Goal: Task Accomplishment & Management: Manage account settings

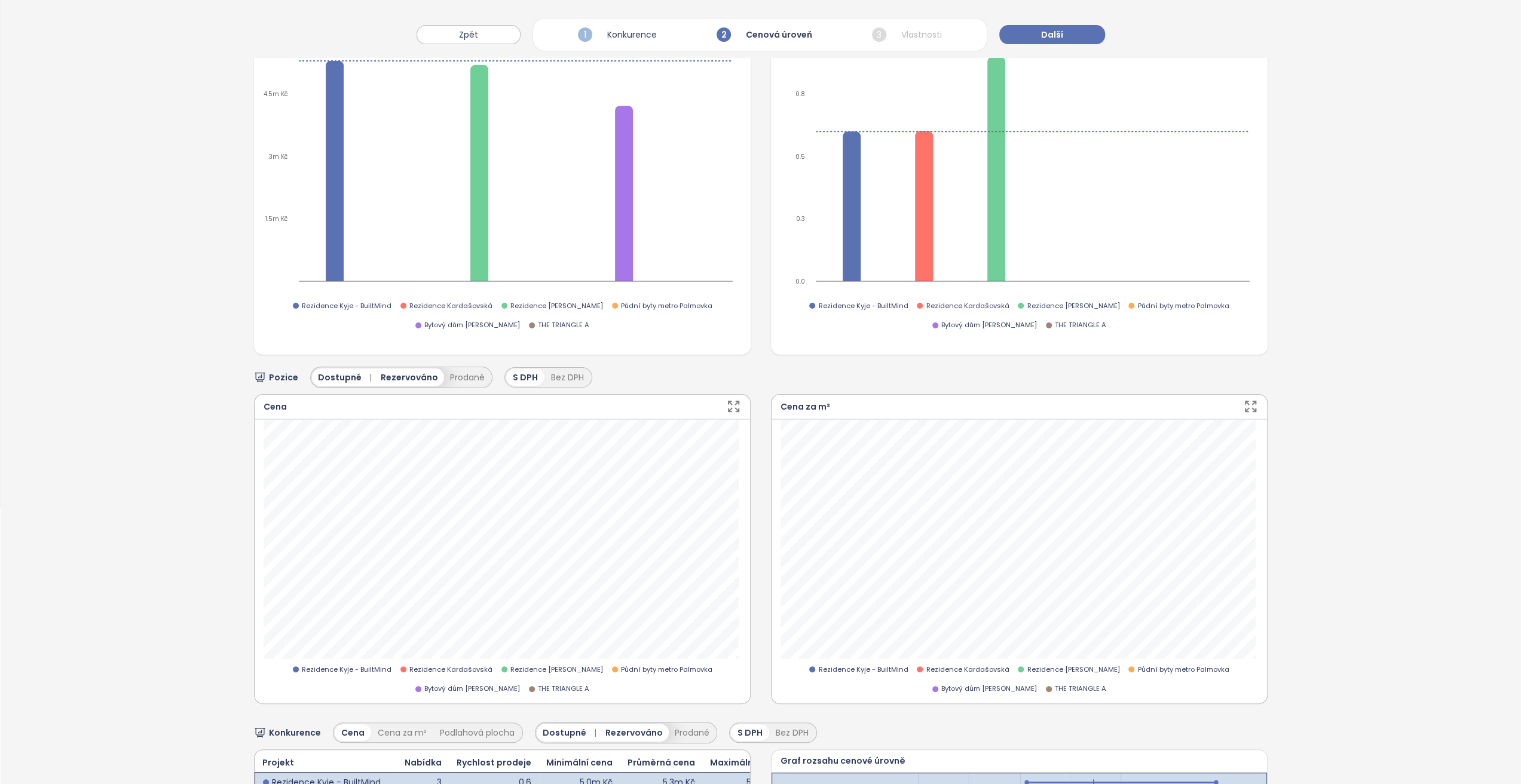
scroll to position [382, 0]
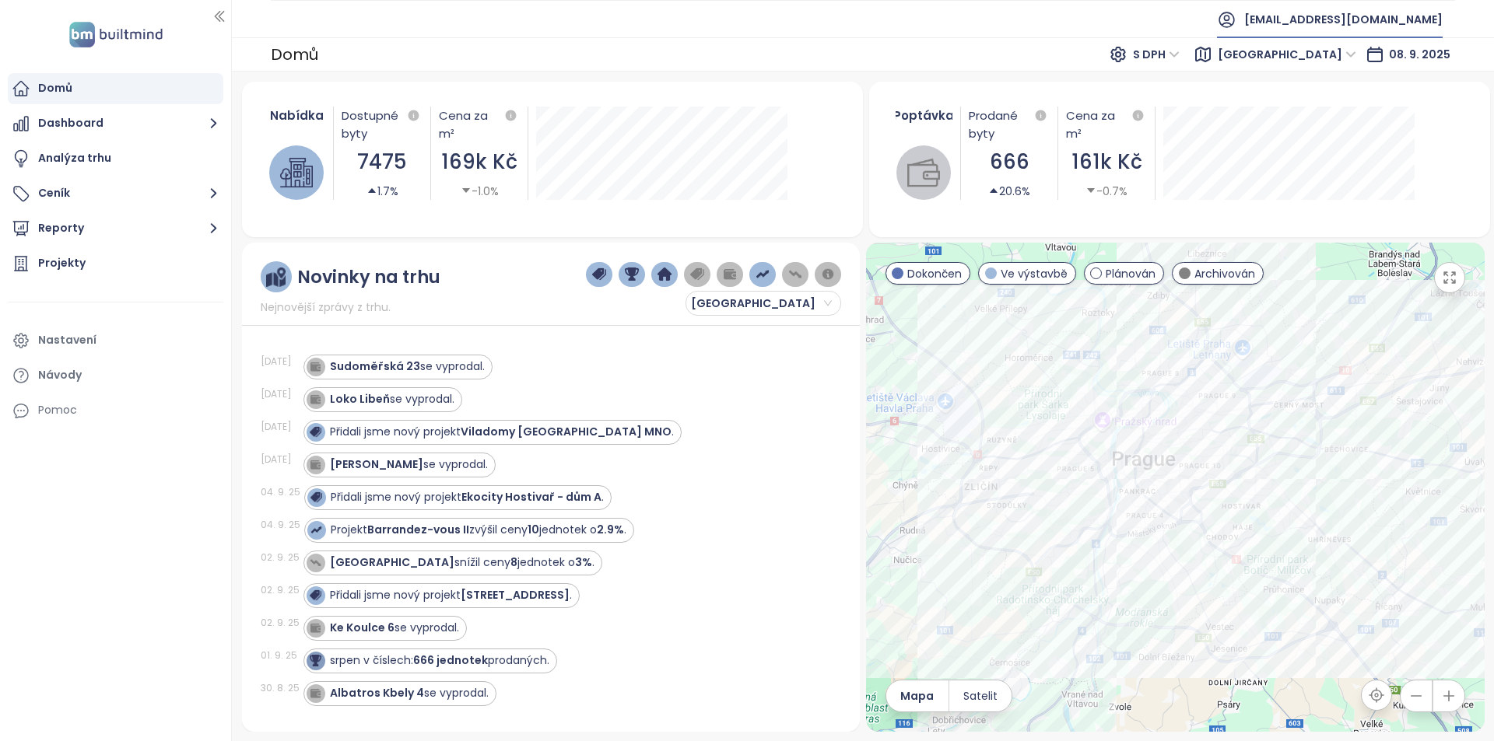
click at [1344, 31] on span "[EMAIL_ADDRESS][DOMAIN_NAME]" at bounding box center [1343, 19] width 198 height 37
click at [1348, 57] on span "Praha" at bounding box center [1286, 54] width 138 height 23
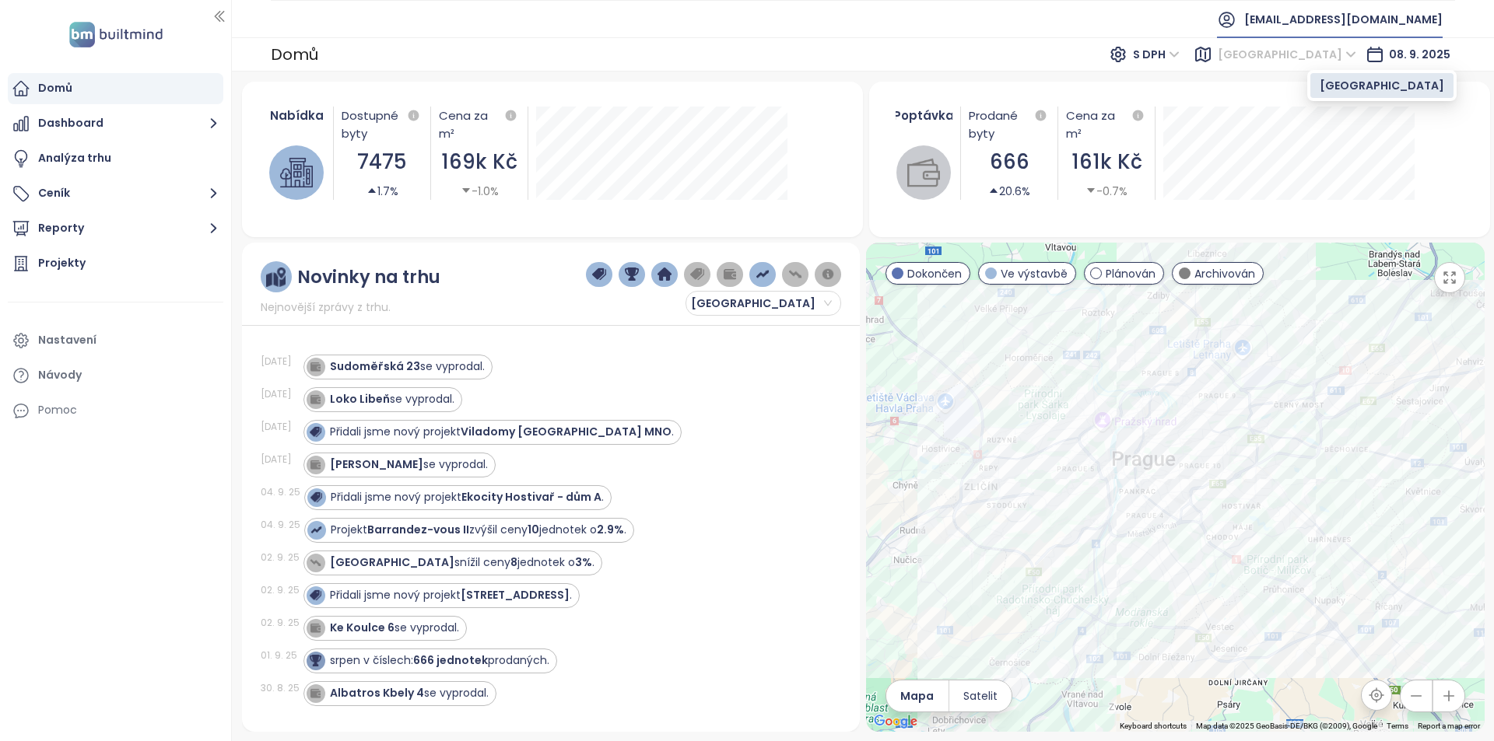
click at [1360, 16] on span "[EMAIL_ADDRESS][DOMAIN_NAME]" at bounding box center [1343, 19] width 198 height 37
click at [1361, 54] on li "Odhlásit se" at bounding box center [1372, 62] width 132 height 31
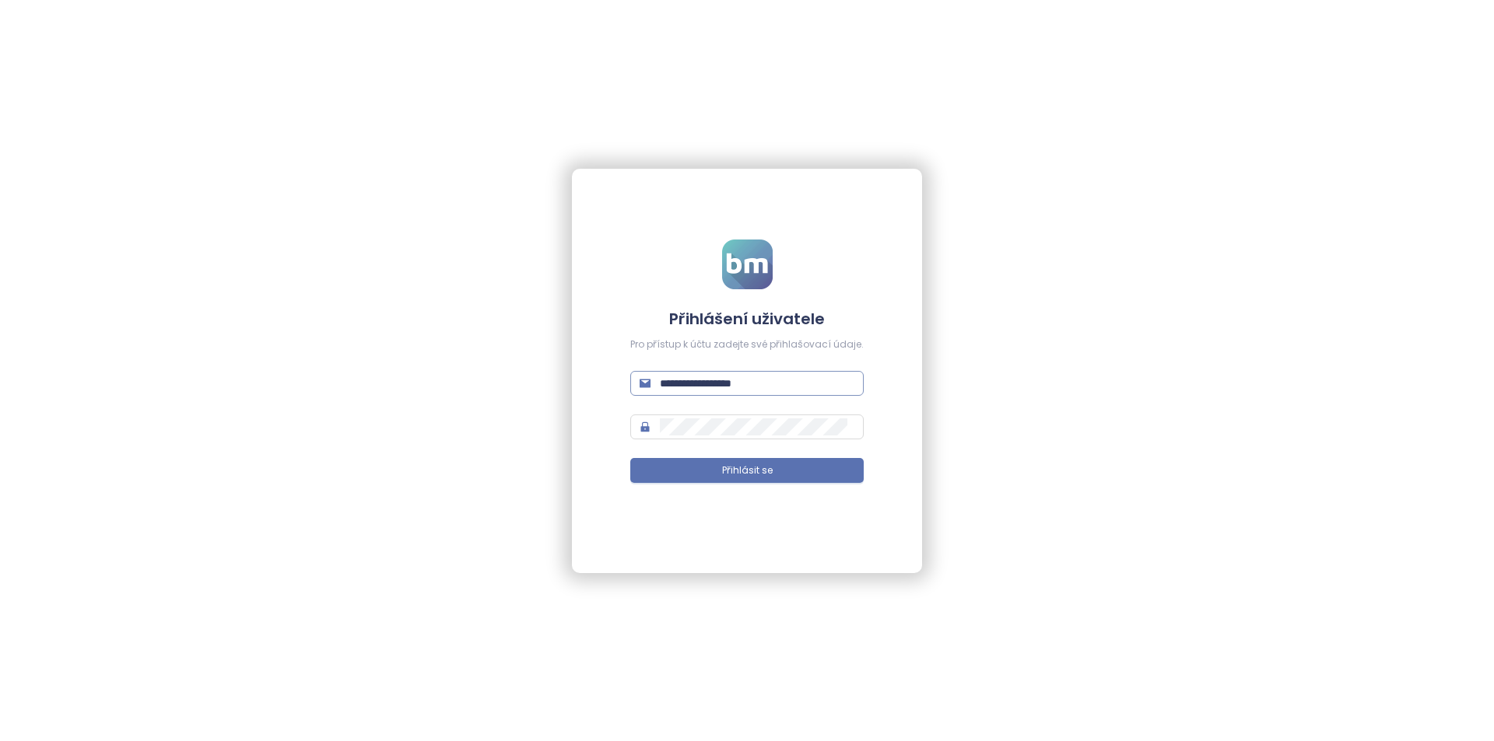
click at [736, 377] on input "**********" at bounding box center [757, 383] width 194 height 17
drag, startPoint x: 736, startPoint y: 377, endPoint x: 751, endPoint y: 372, distance: 16.5
click at [736, 377] on input "**********" at bounding box center [757, 383] width 194 height 17
type input "**********"
click at [630, 458] on button "Přihlásit se" at bounding box center [746, 470] width 233 height 25
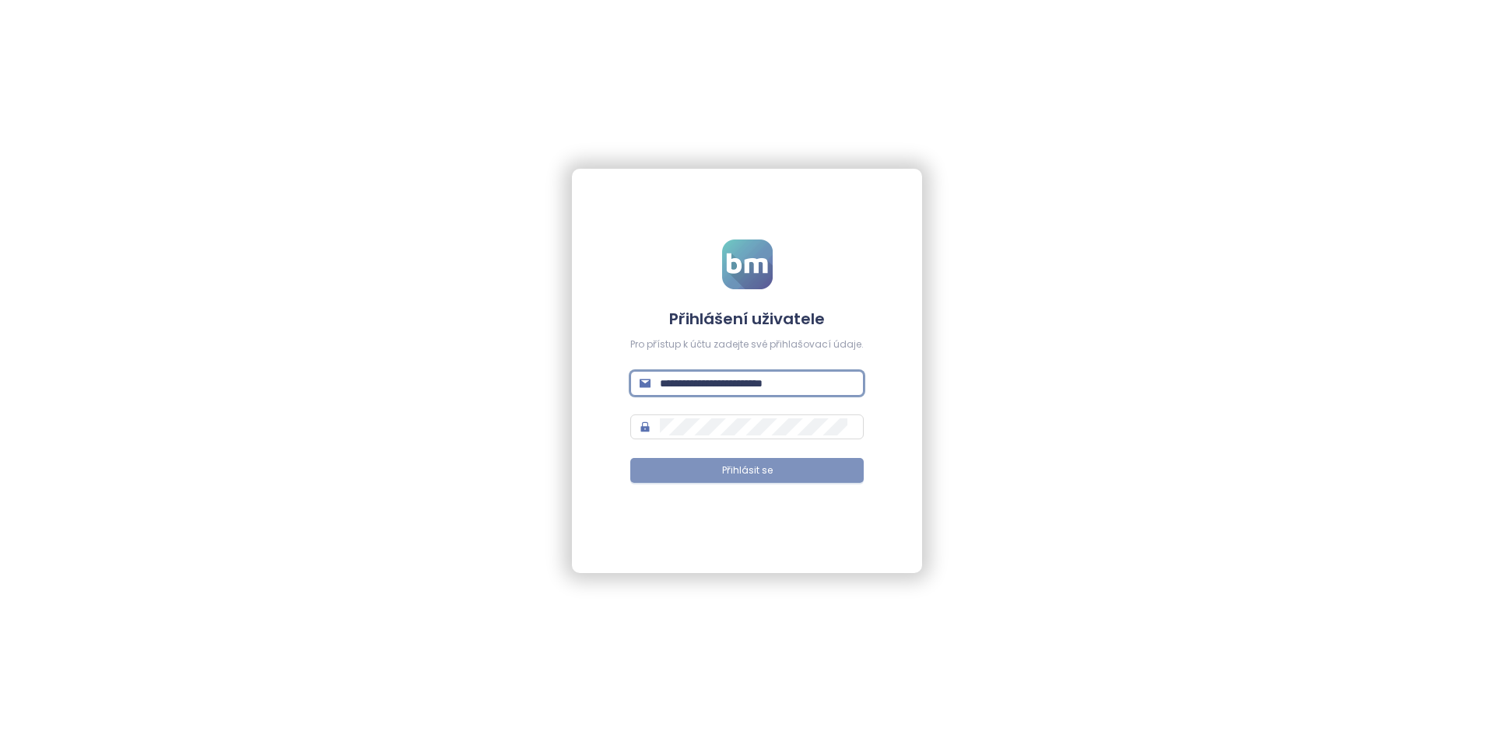
click at [721, 471] on button "Přihlásit se" at bounding box center [746, 470] width 233 height 25
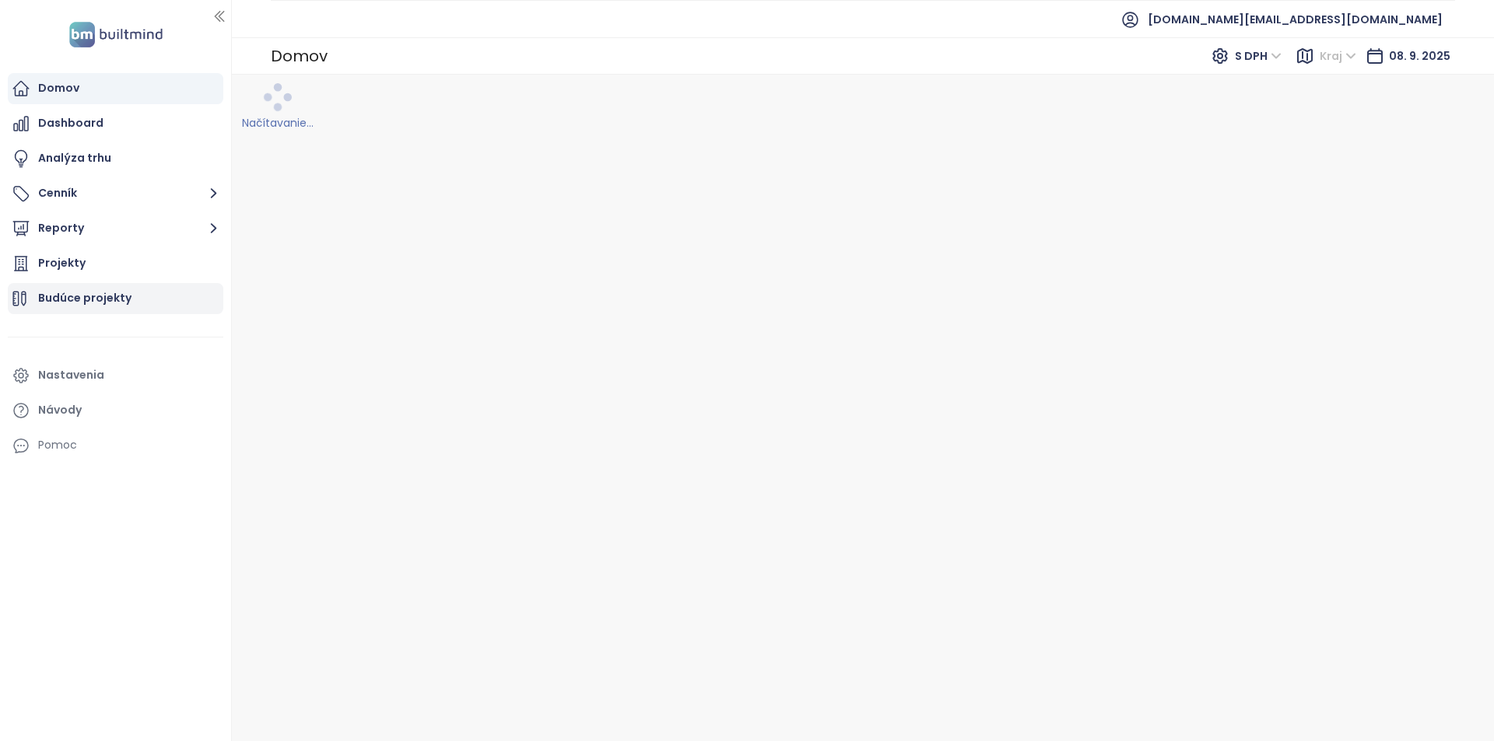
click at [98, 289] on div "Budúce projekty" at bounding box center [84, 298] width 93 height 19
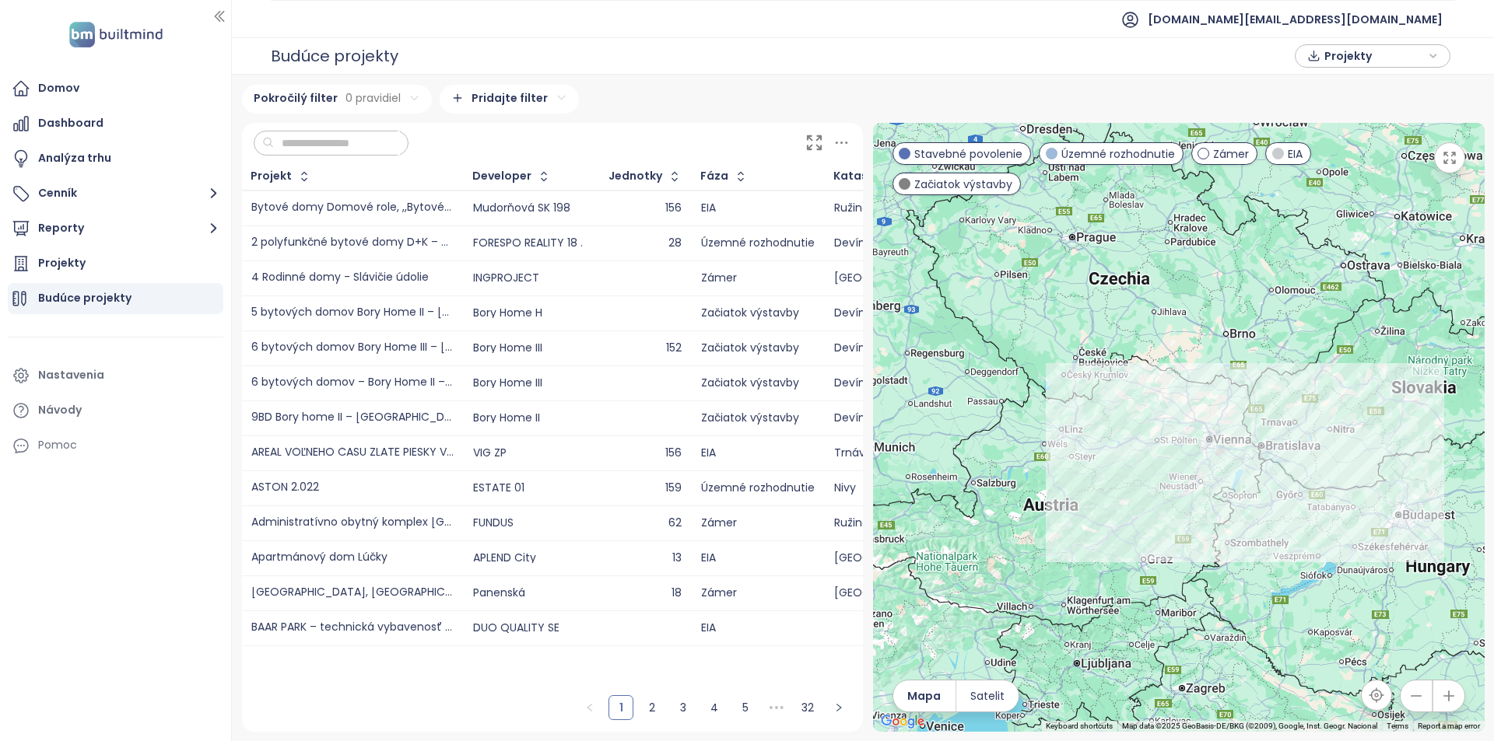
click at [615, 246] on div "28" at bounding box center [645, 243] width 72 height 10
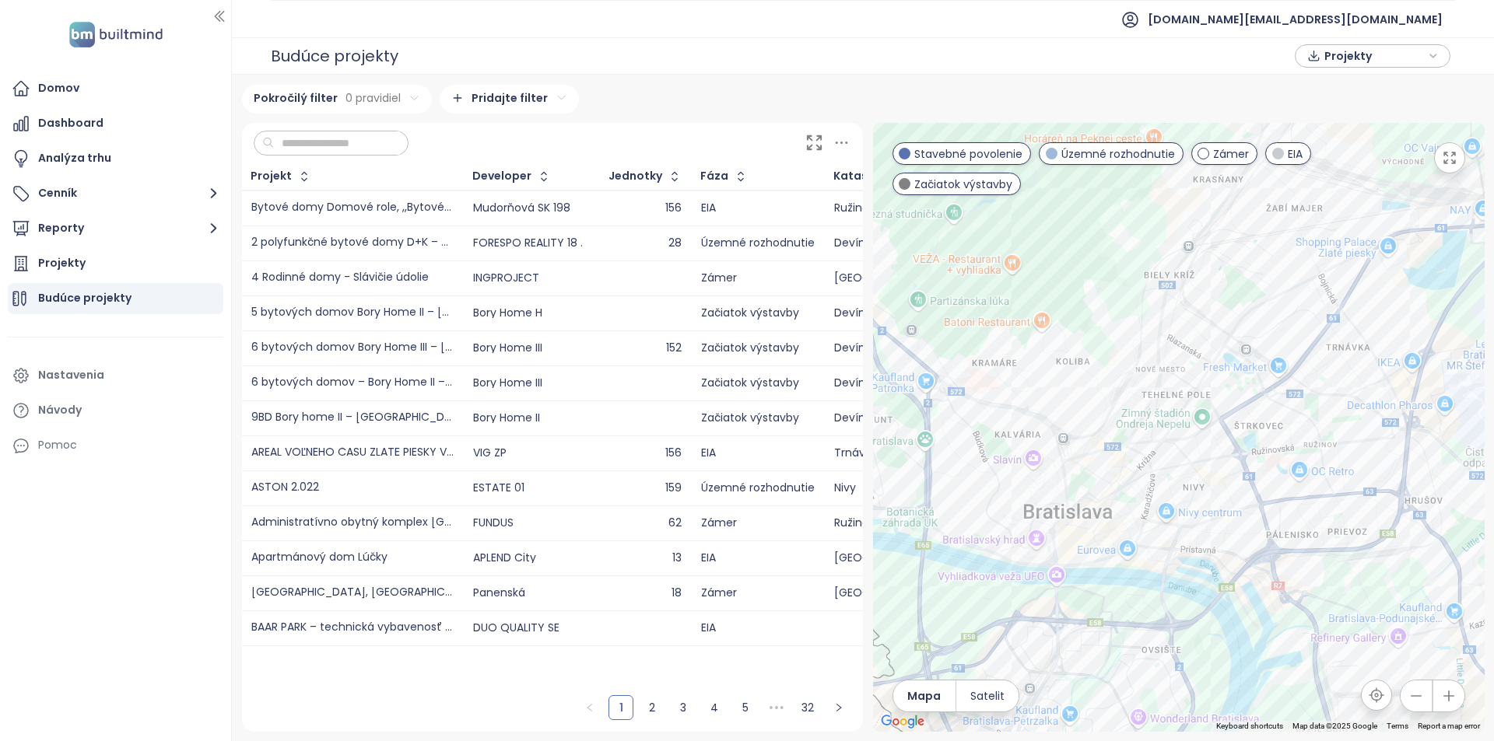
drag, startPoint x: 972, startPoint y: 576, endPoint x: 1458, endPoint y: 727, distance: 508.3
click at [1458, 714] on div "2 polyfunkčné bytové domy D+K – ul. Vukovarská Územné rozhodnutie ul. Vukovarsk…" at bounding box center [1178, 427] width 611 height 609
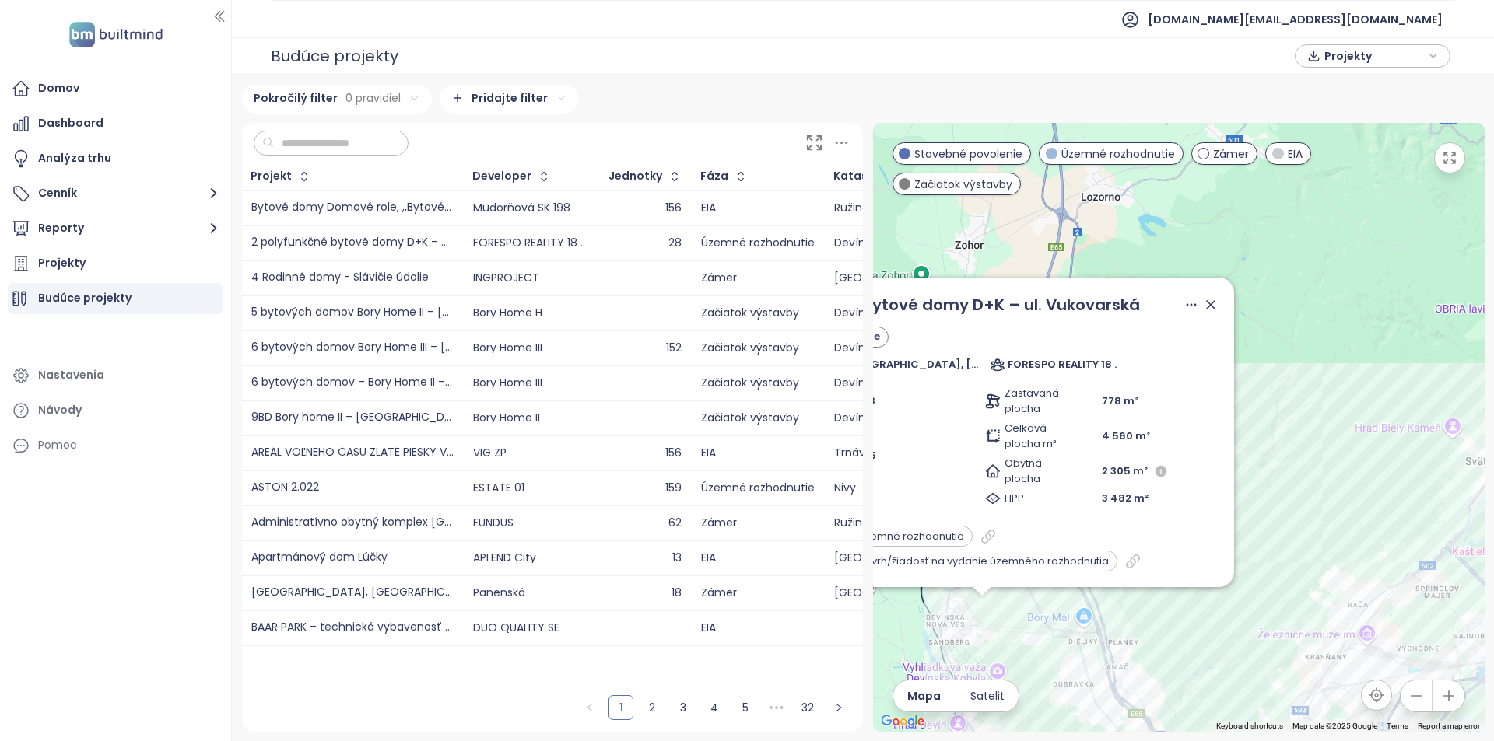
drag, startPoint x: 1140, startPoint y: 397, endPoint x: 1296, endPoint y: 643, distance: 291.3
click at [1296, 643] on div "2 polyfunkčné bytové domy D+K – ul. Vukovarská Územné rozhodnutie ul. Vukovarsk…" at bounding box center [1178, 427] width 611 height 609
click at [1209, 309] on icon at bounding box center [1213, 307] width 8 height 8
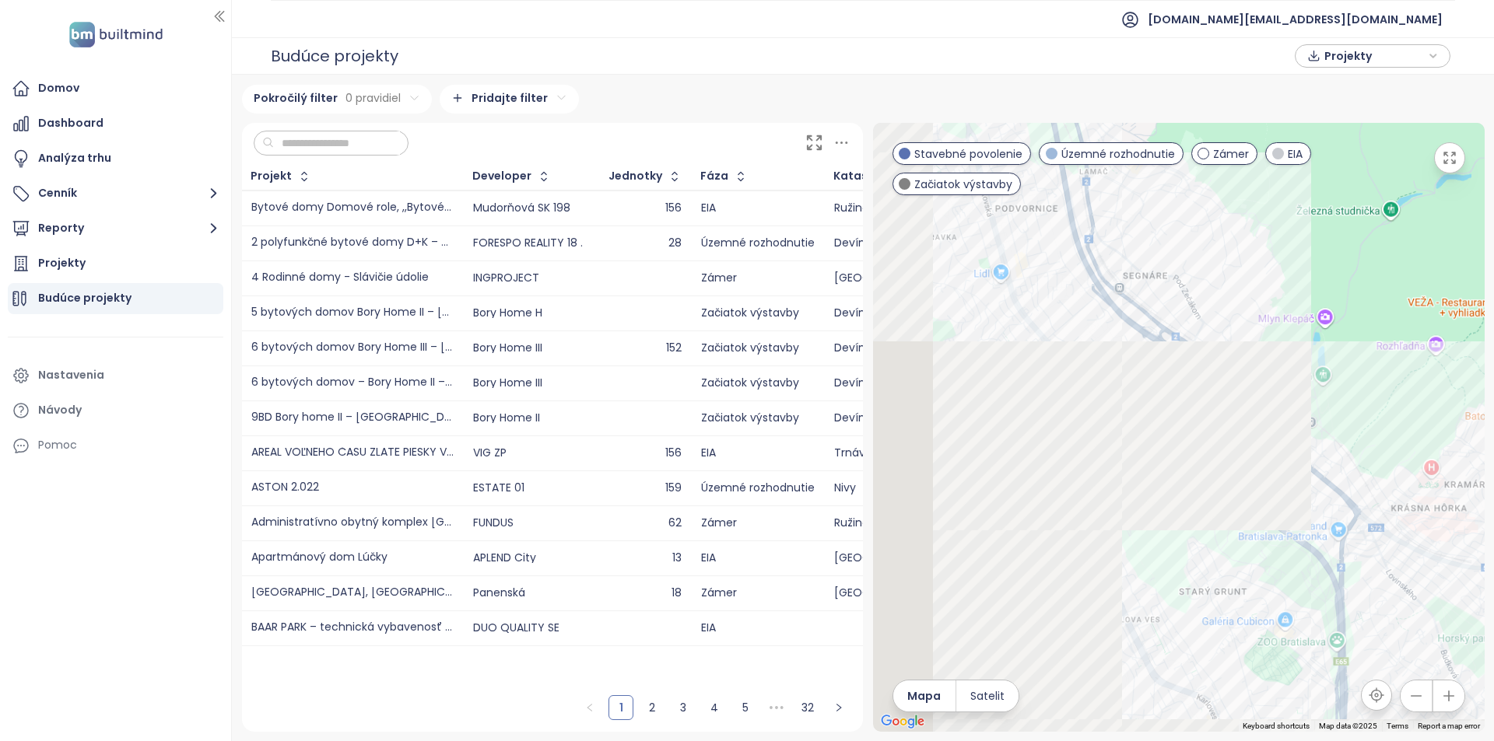
drag, startPoint x: 1315, startPoint y: 461, endPoint x: 1518, endPoint y: 145, distance: 375.5
click at [1493, 145] on html "Domov Dashboard Analýza trhu Cenník Reporty Projekty Budúce projekty Nastavenia…" at bounding box center [747, 370] width 1494 height 741
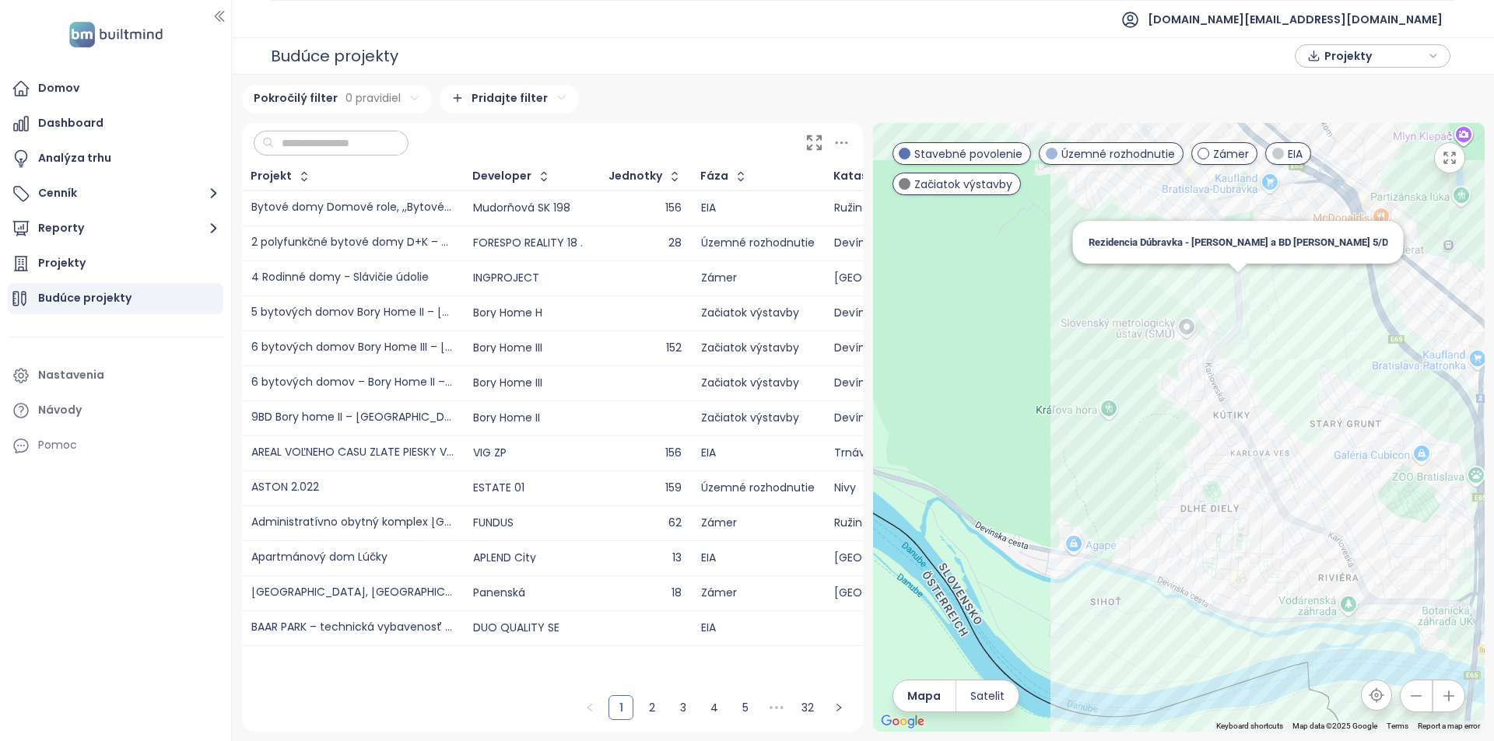
click at [1240, 296] on div "Rezidencia Dúbravka - Hanulova a BD Hanulova 5/D" at bounding box center [1178, 427] width 611 height 609
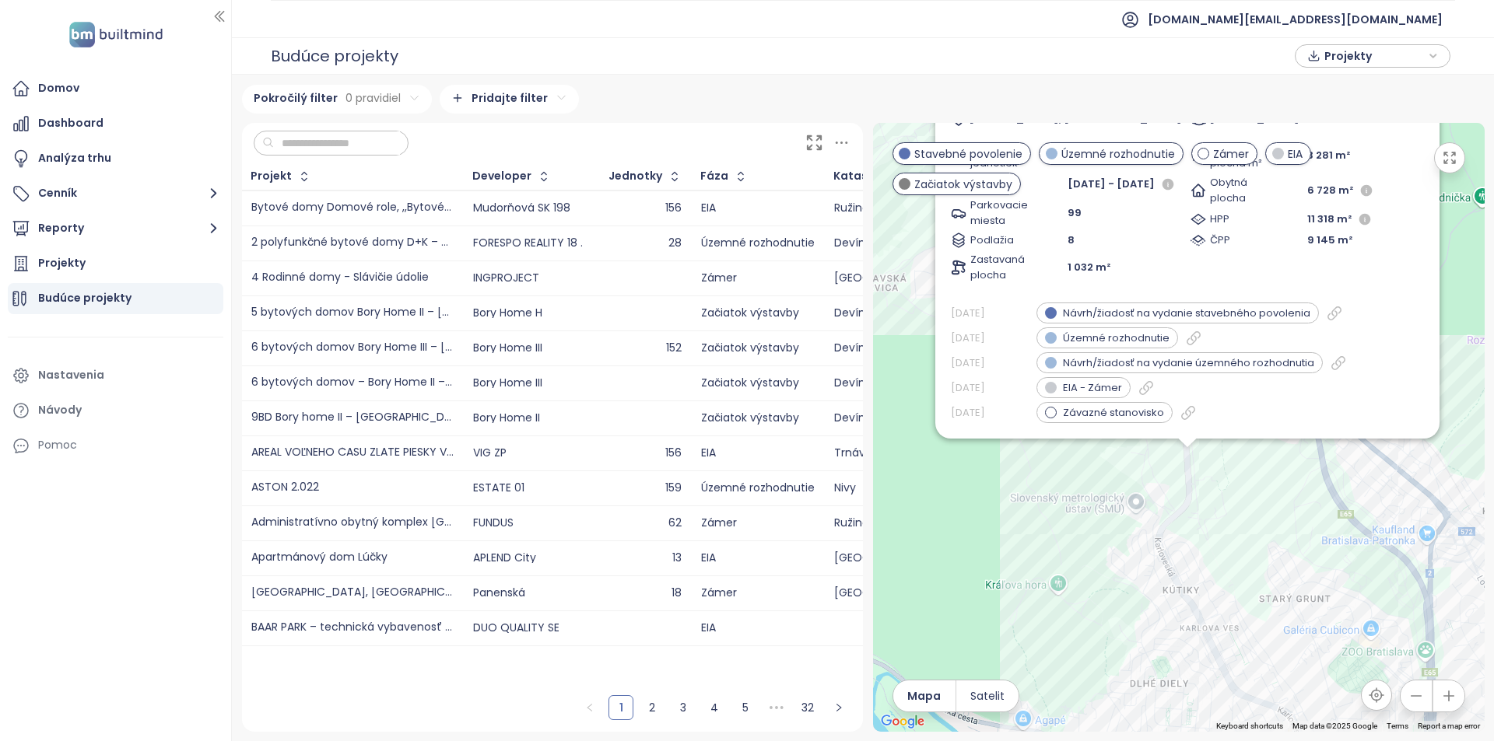
drag, startPoint x: 1277, startPoint y: 444, endPoint x: 1283, endPoint y: 482, distance: 37.7
click at [1283, 482] on div "Rezidencia Dúbravka - Hanulova a BD Hanulova 5/D Územné rozhodnutie Hanulova ul…" at bounding box center [1178, 427] width 611 height 609
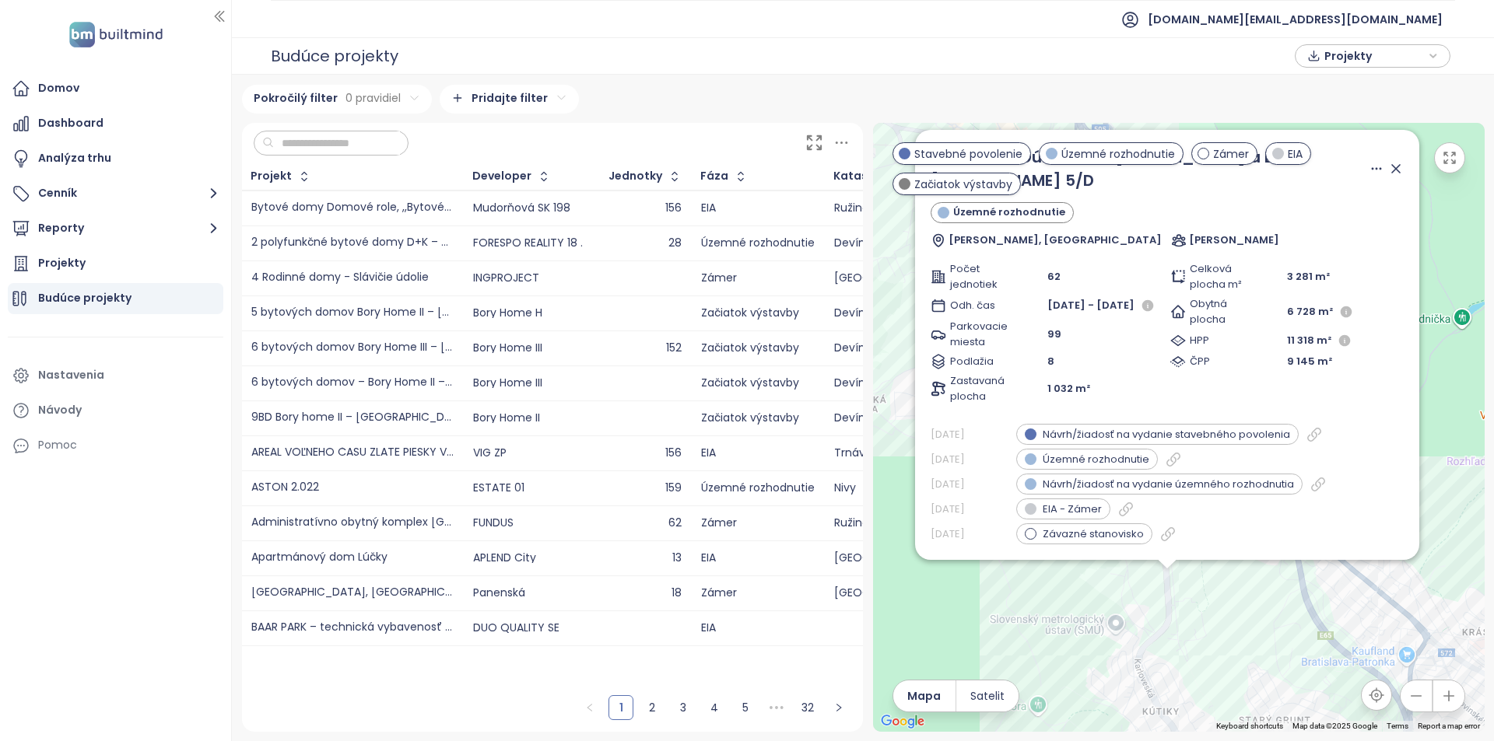
drag, startPoint x: 1063, startPoint y: 513, endPoint x: 1024, endPoint y: 585, distance: 81.8
click at [1024, 585] on div "Rezidencia Dúbravka - Hanulova a BD Hanulova 5/D Územné rozhodnutie Hanulova ul…" at bounding box center [1178, 427] width 611 height 609
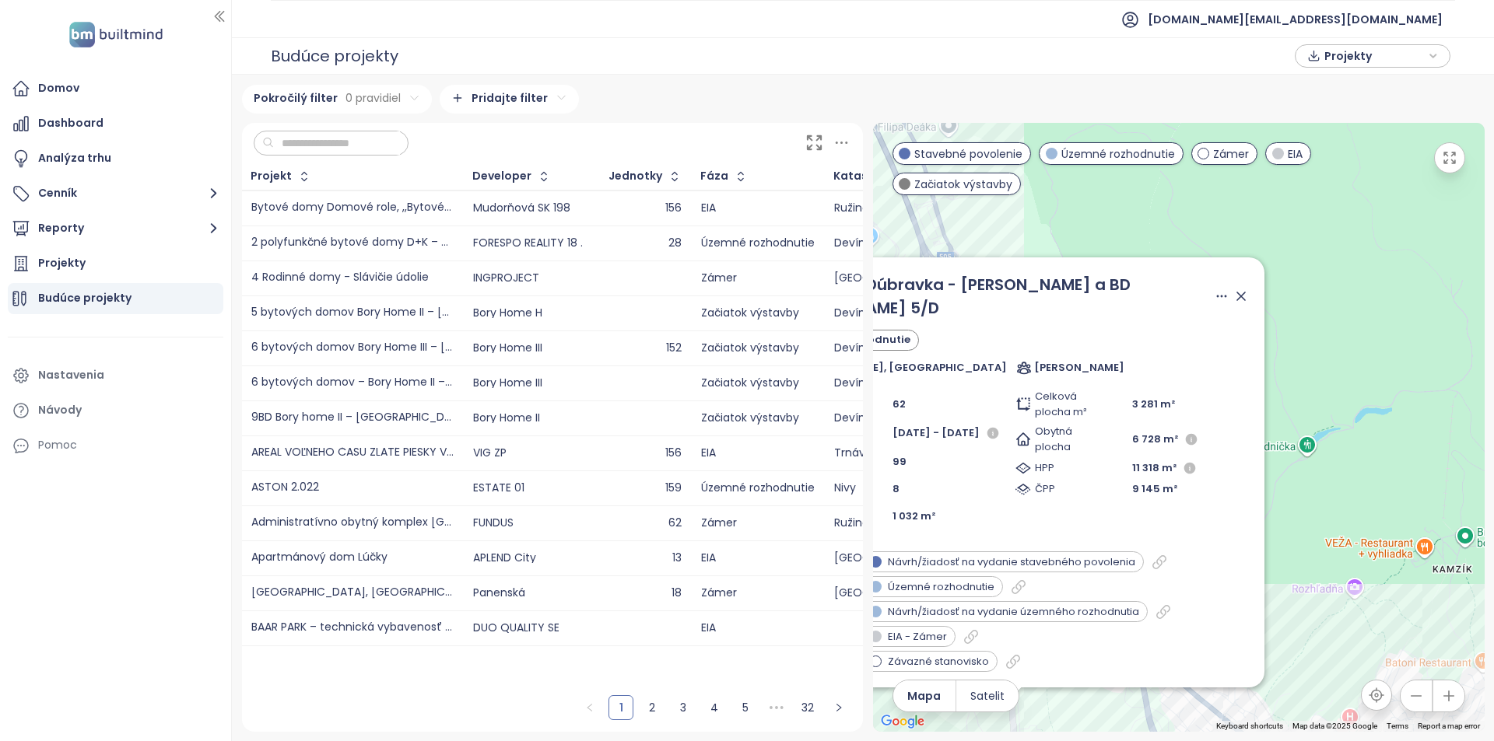
drag, startPoint x: 1198, startPoint y: 578, endPoint x: 1127, endPoint y: 571, distance: 71.1
click at [1064, 714] on html "Domov Dashboard Analýza trhu Cenník Reporty Projekty Budúce projekty Nastavenia…" at bounding box center [747, 370] width 1494 height 741
click at [1235, 304] on icon at bounding box center [1243, 298] width 16 height 16
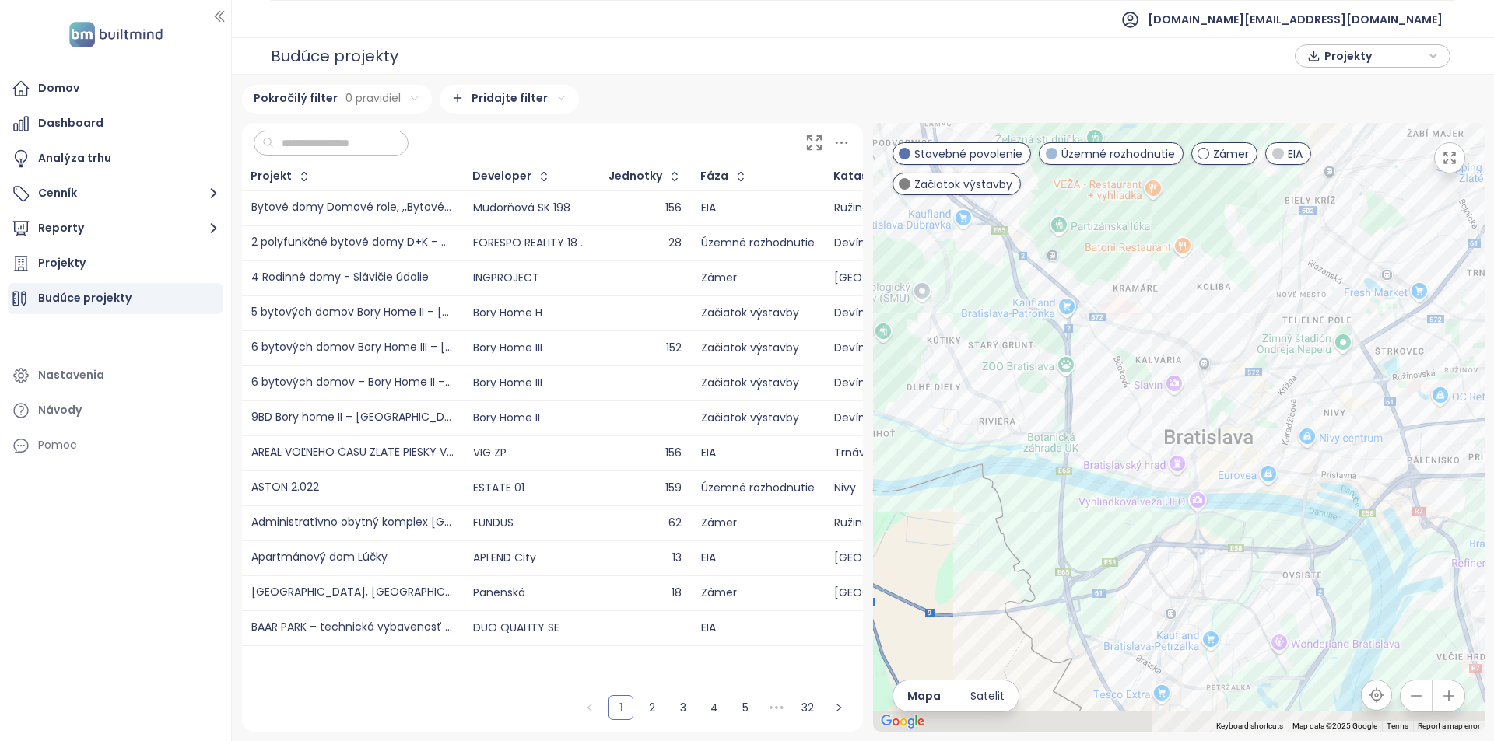
drag, startPoint x: 1165, startPoint y: 583, endPoint x: 990, endPoint y: 301, distance: 332.2
click at [990, 301] on div at bounding box center [1178, 427] width 611 height 609
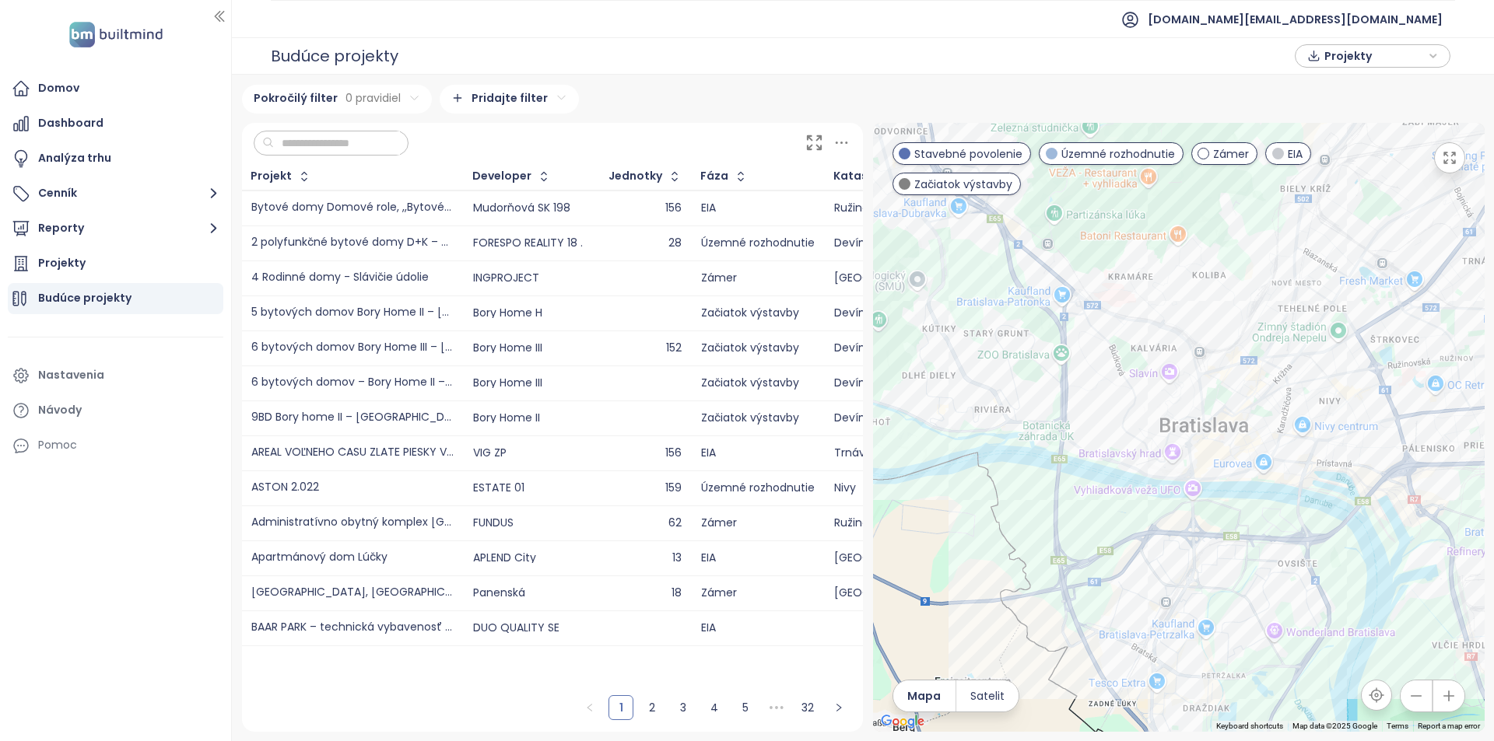
click at [995, 187] on span "Začiatok výstavby" at bounding box center [963, 184] width 98 height 17
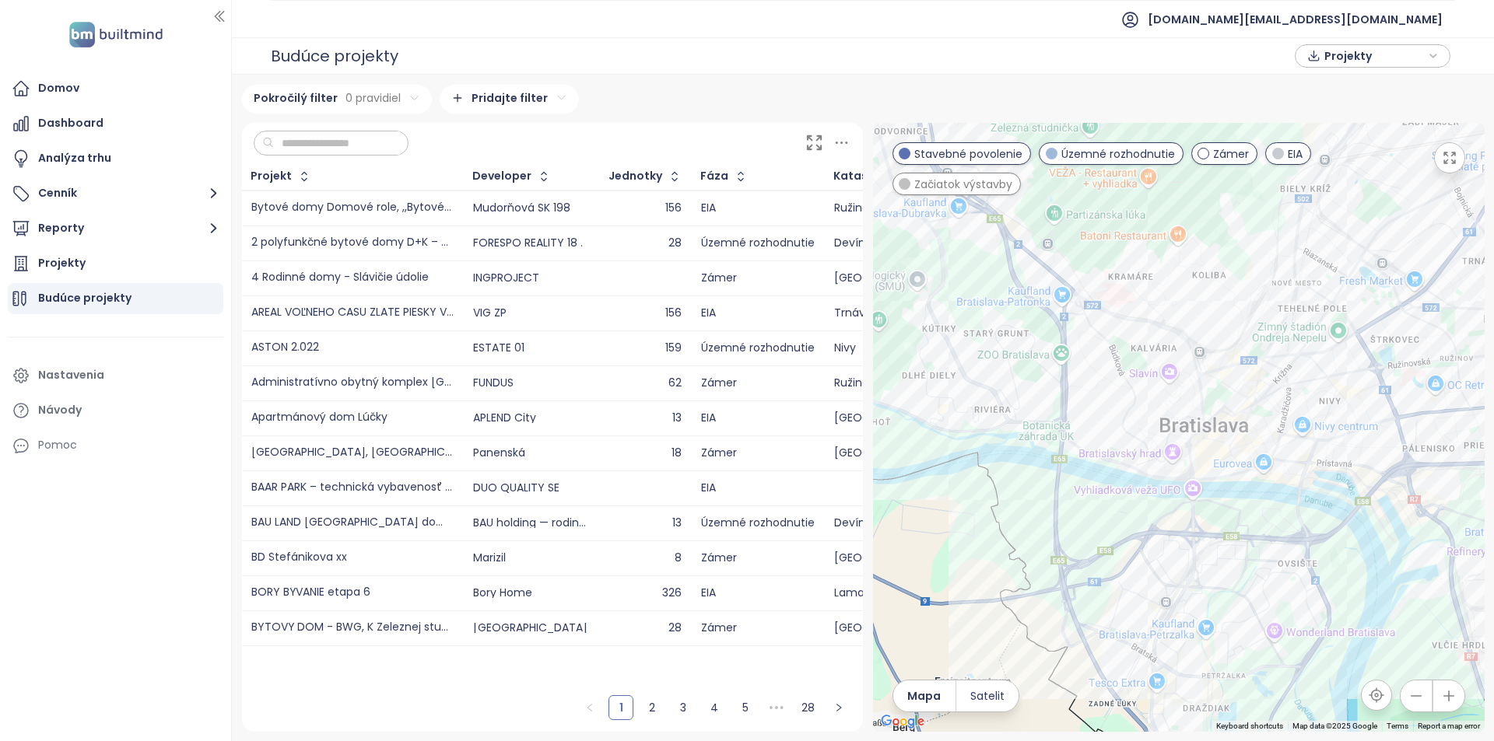
click at [1216, 157] on span "Zámer" at bounding box center [1231, 153] width 36 height 17
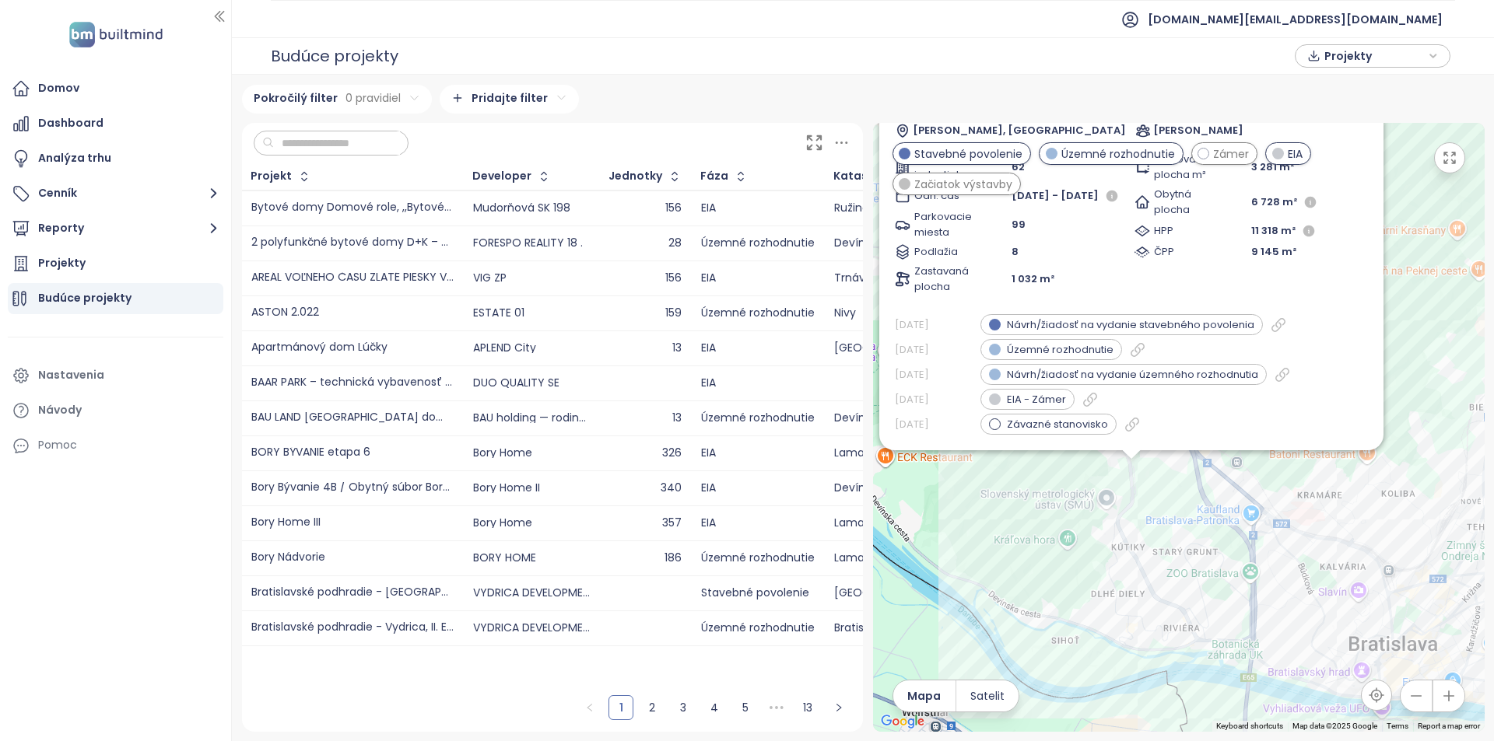
click at [1298, 164] on div "EIA" at bounding box center [1288, 153] width 46 height 23
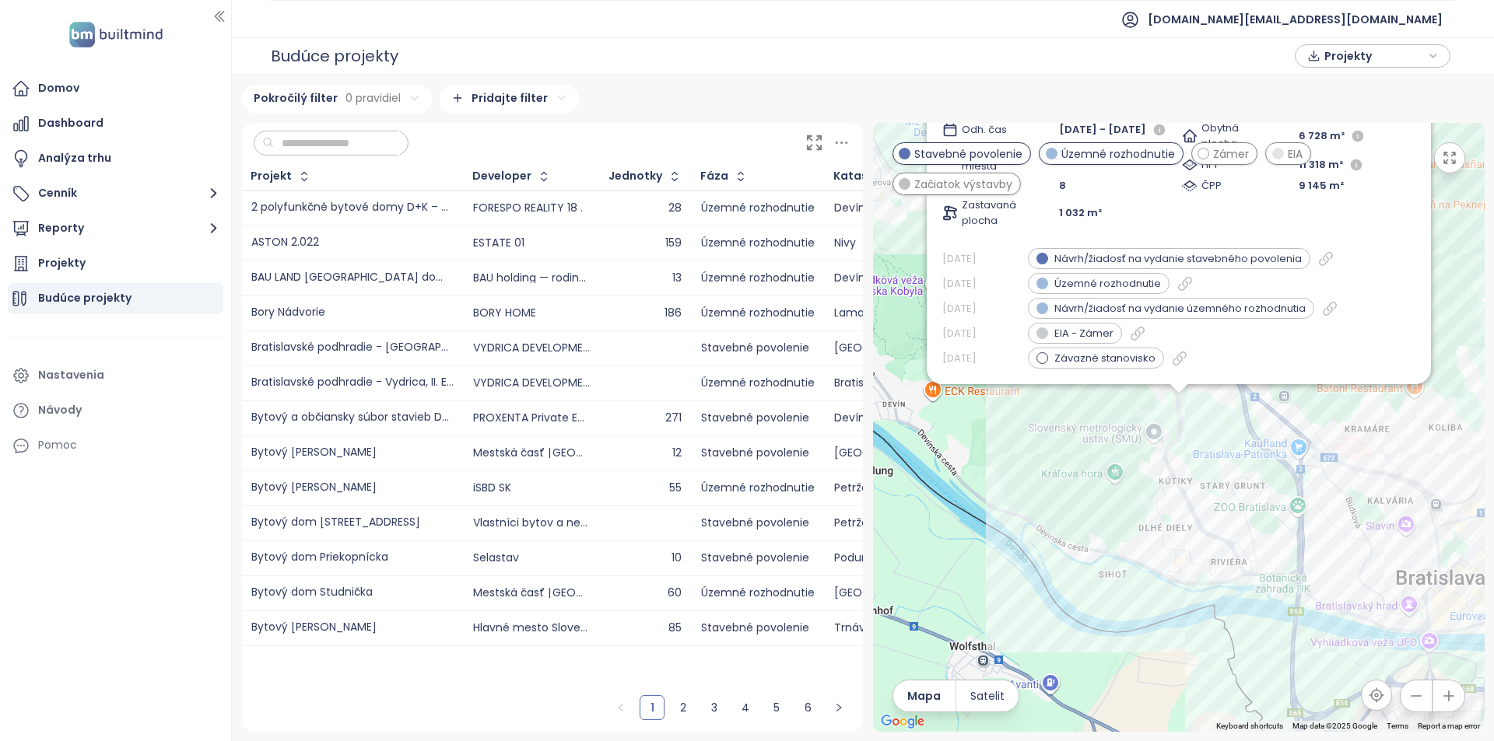
click at [1156, 538] on div "Rezidencia Dúbravka - Hanulova a BD Hanulova 5/D Územné rozhodnutie Hanulova ul…" at bounding box center [1178, 427] width 611 height 609
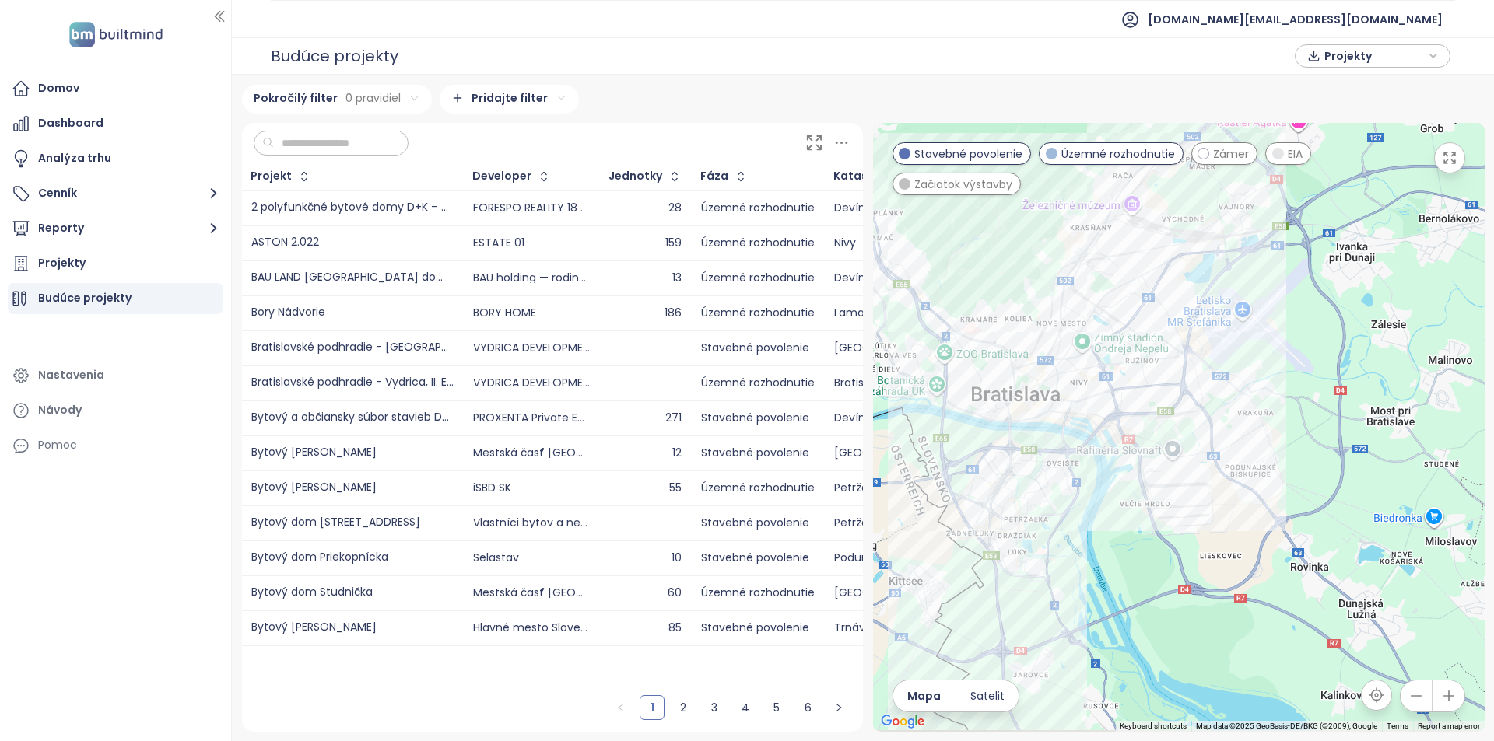
drag, startPoint x: 1167, startPoint y: 563, endPoint x: 879, endPoint y: 398, distance: 331.7
click at [879, 398] on div at bounding box center [1178, 427] width 611 height 609
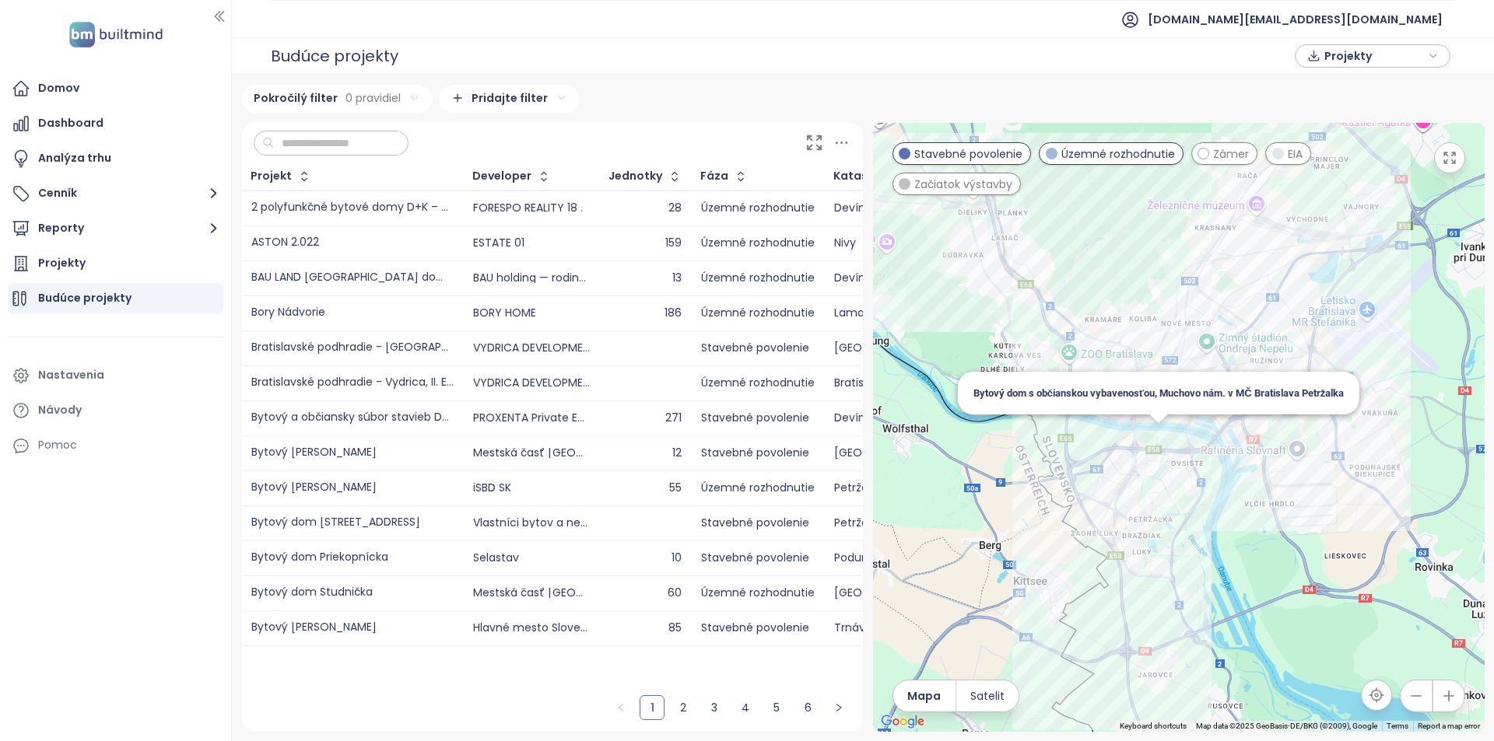
click at [1154, 436] on div "Bytový dom s občianskou vybavenosťou, Muchovo nám. v MČ Bratislava Petržalka" at bounding box center [1178, 427] width 611 height 609
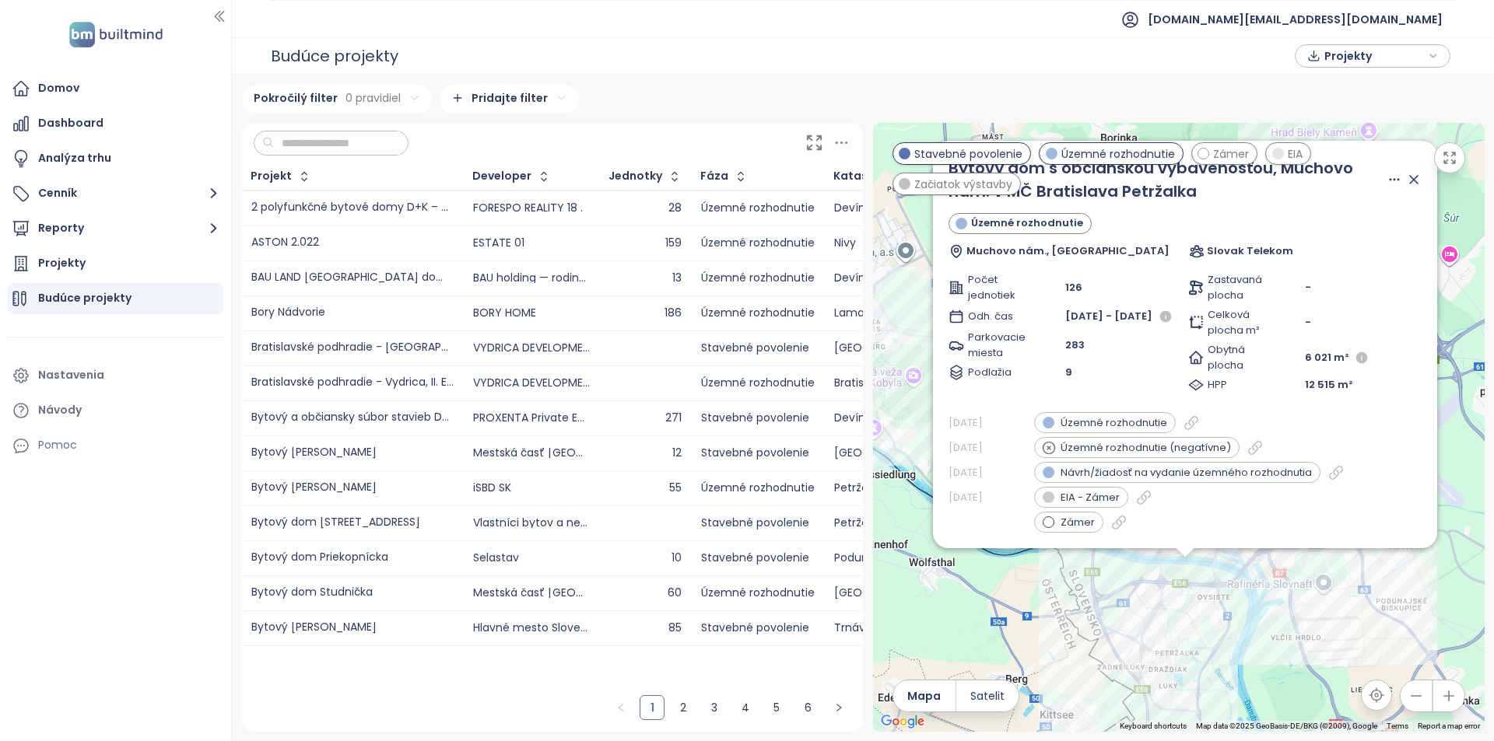
drag, startPoint x: 1046, startPoint y: 477, endPoint x: 1052, endPoint y: 644, distance: 167.4
click at [1052, 644] on div "Bytový dom s občianskou vybavenosťou, Muchovo nám. v MČ Bratislava Petržalka Úz…" at bounding box center [1178, 427] width 611 height 609
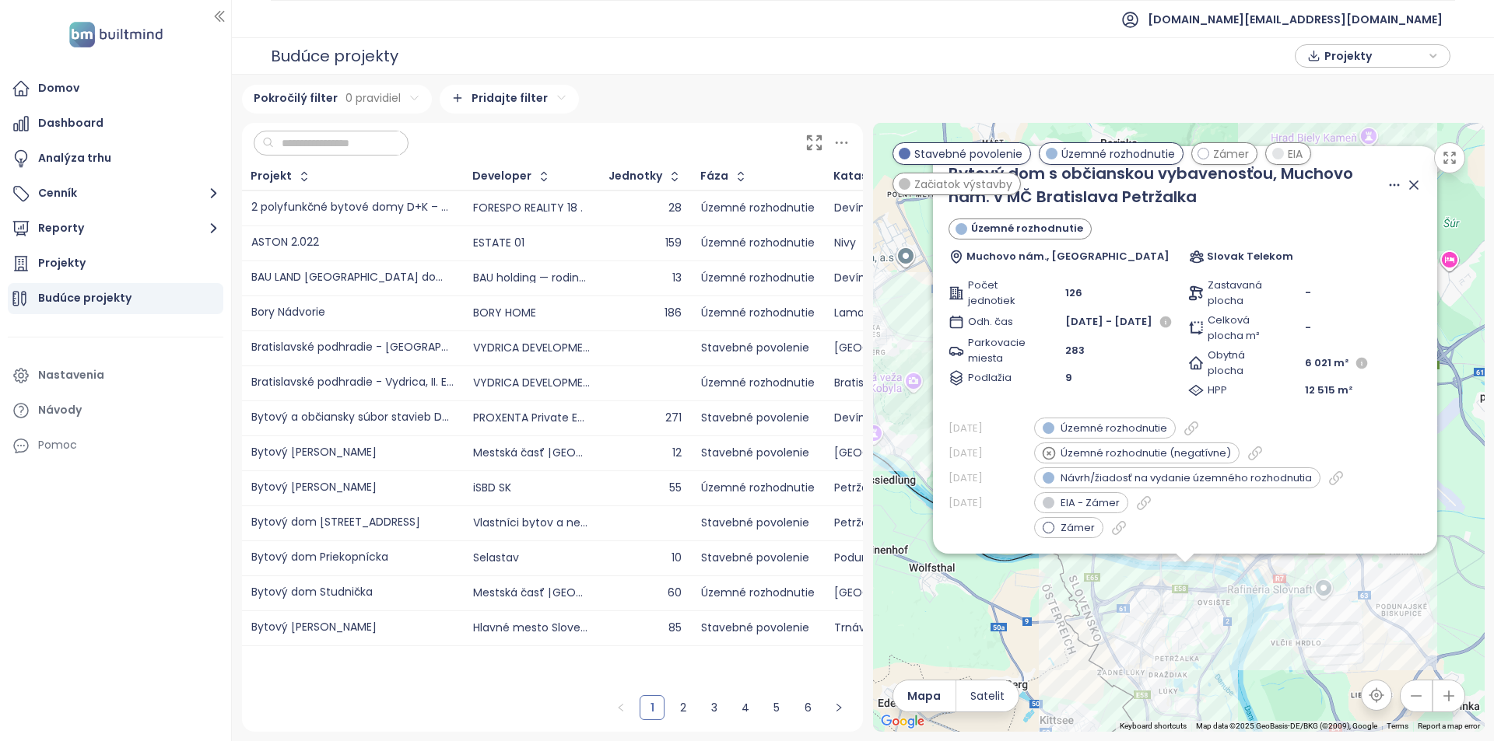
click at [1409, 180] on icon at bounding box center [1414, 185] width 16 height 16
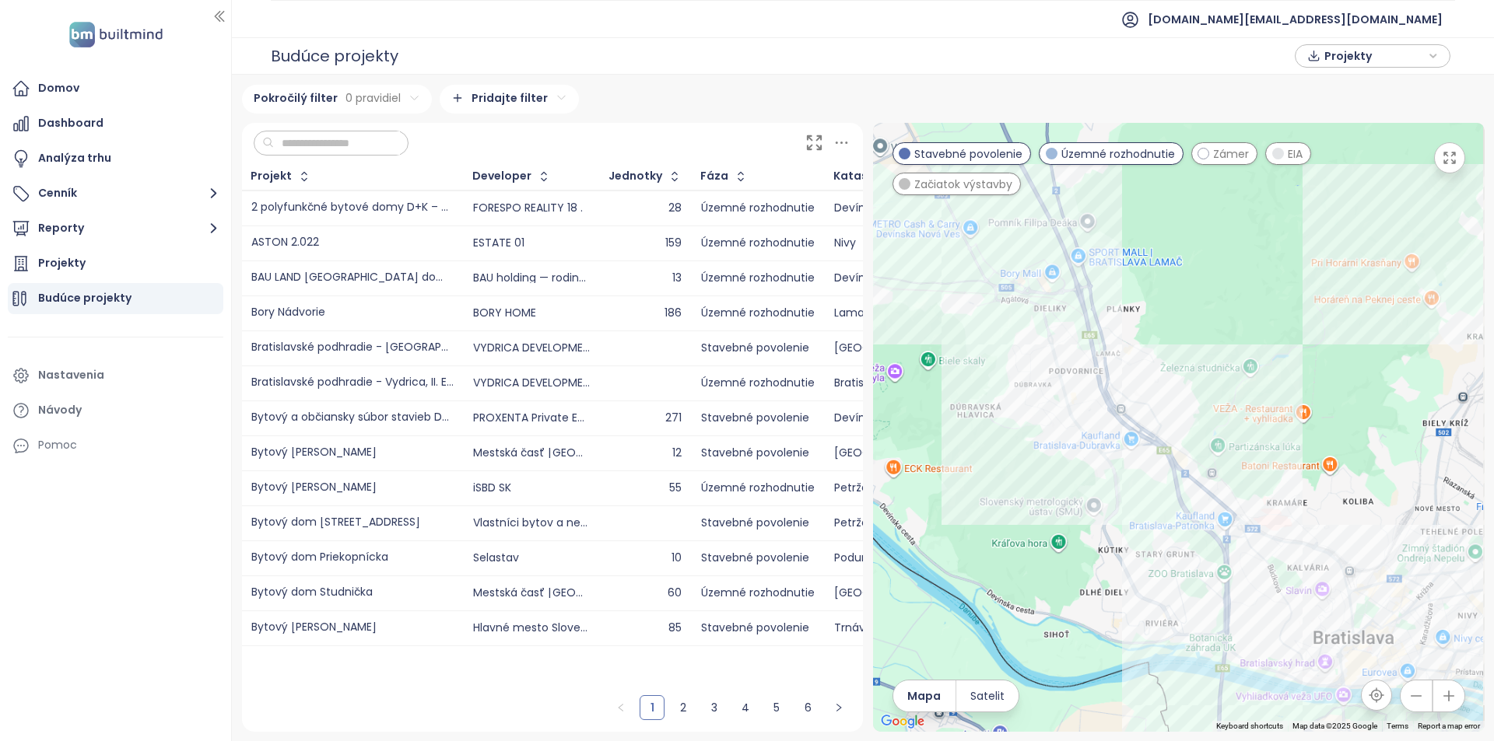
drag, startPoint x: 1225, startPoint y: 387, endPoint x: 906, endPoint y: 478, distance: 332.4
click at [898, 485] on div at bounding box center [1178, 427] width 611 height 609
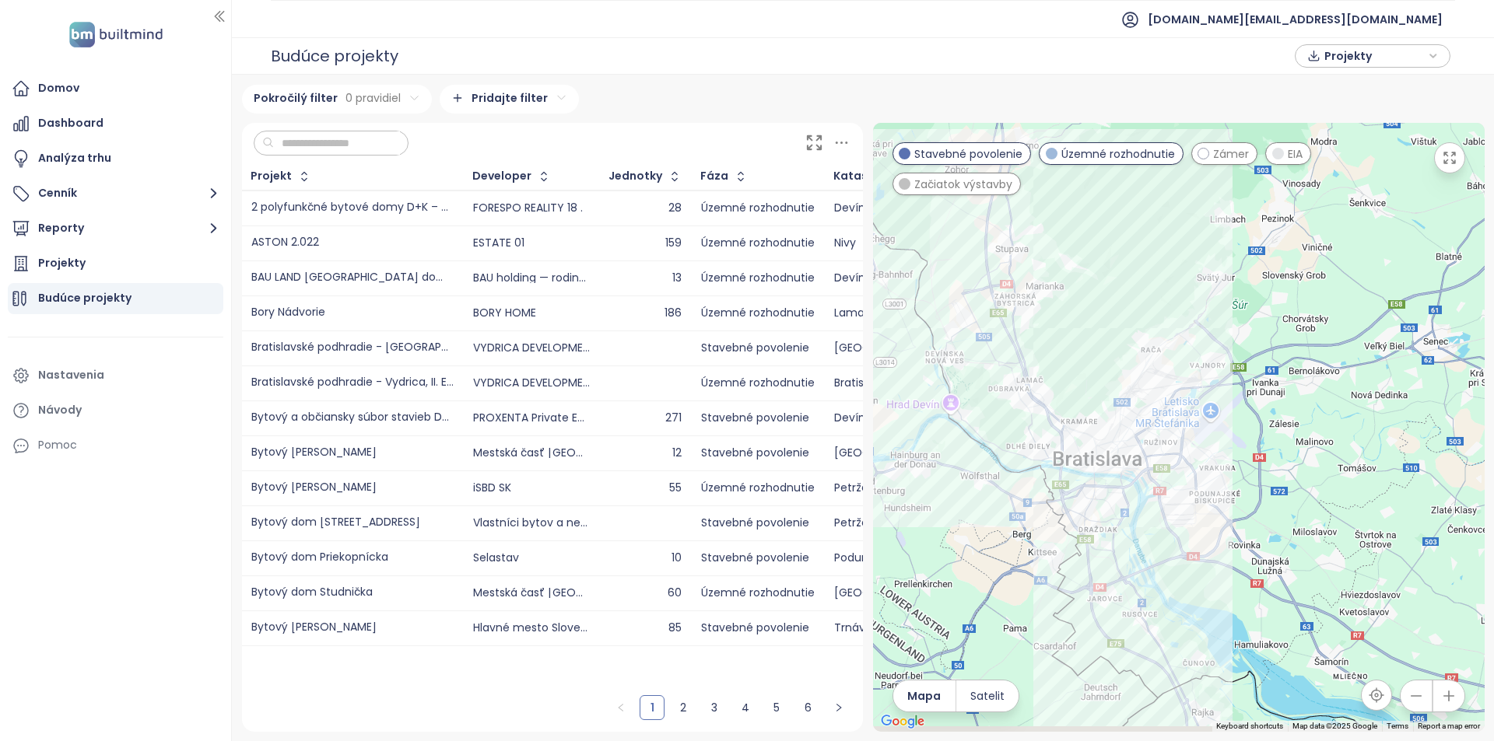
drag, startPoint x: 1340, startPoint y: 615, endPoint x: 1298, endPoint y: 531, distance: 93.9
click at [1298, 531] on div at bounding box center [1178, 427] width 611 height 609
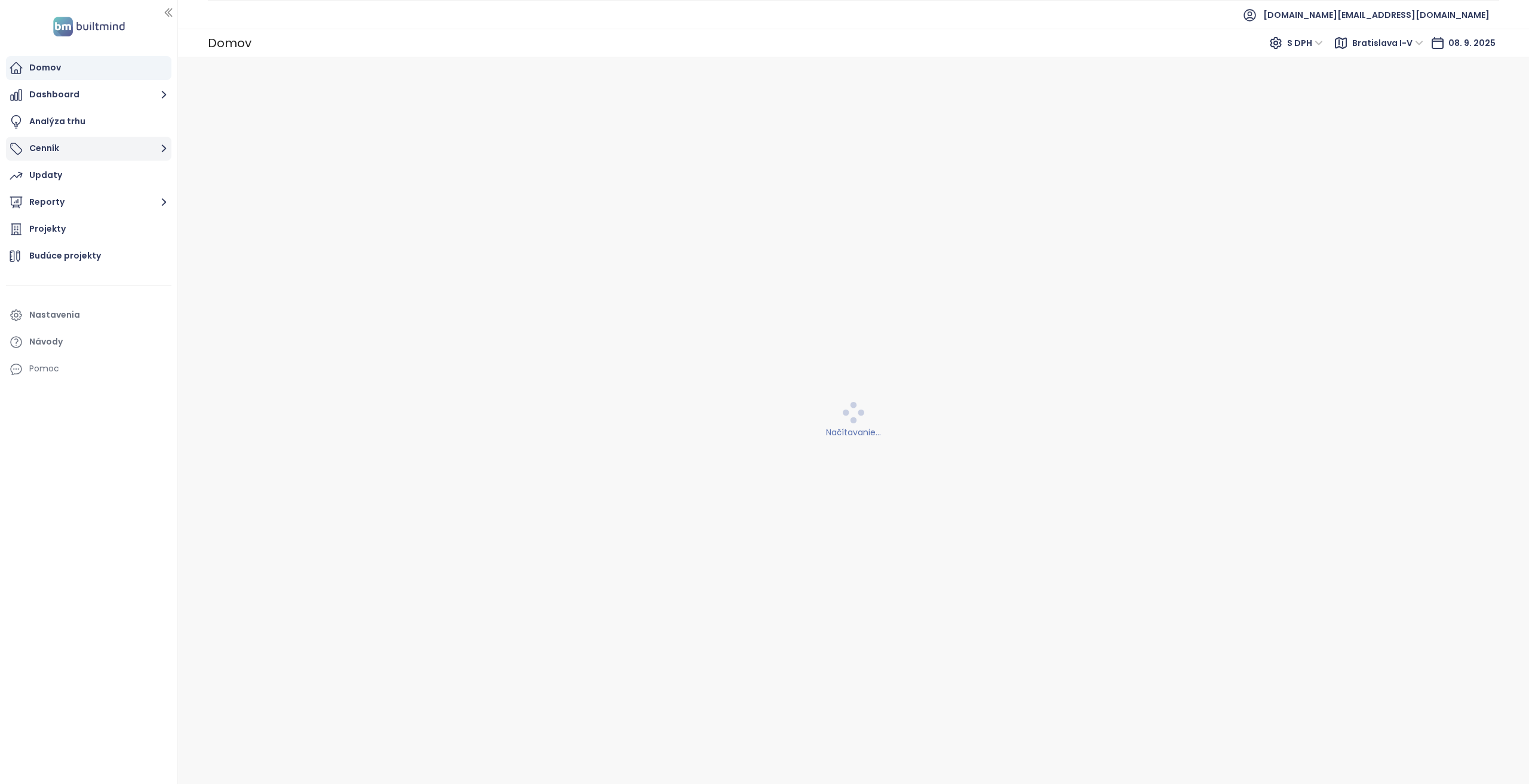
click at [113, 149] on button "Cenník" at bounding box center [88, 148] width 165 height 24
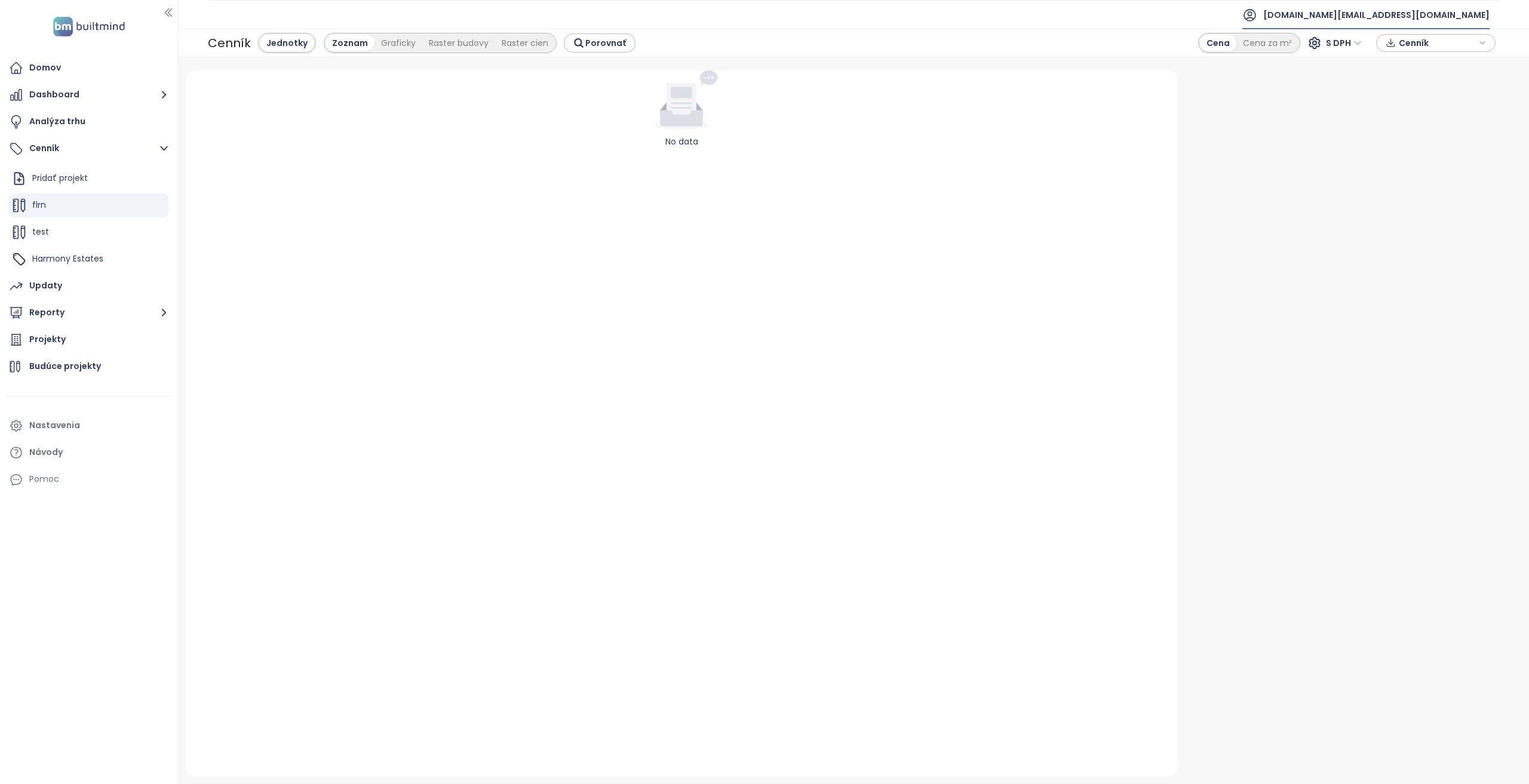
click at [1417, 10] on span "[DOMAIN_NAME][EMAIL_ADDRESS][DOMAIN_NAME]" at bounding box center [1376, 15] width 227 height 28
click at [1414, 44] on li "Odhlásiť sa" at bounding box center [1416, 48] width 141 height 24
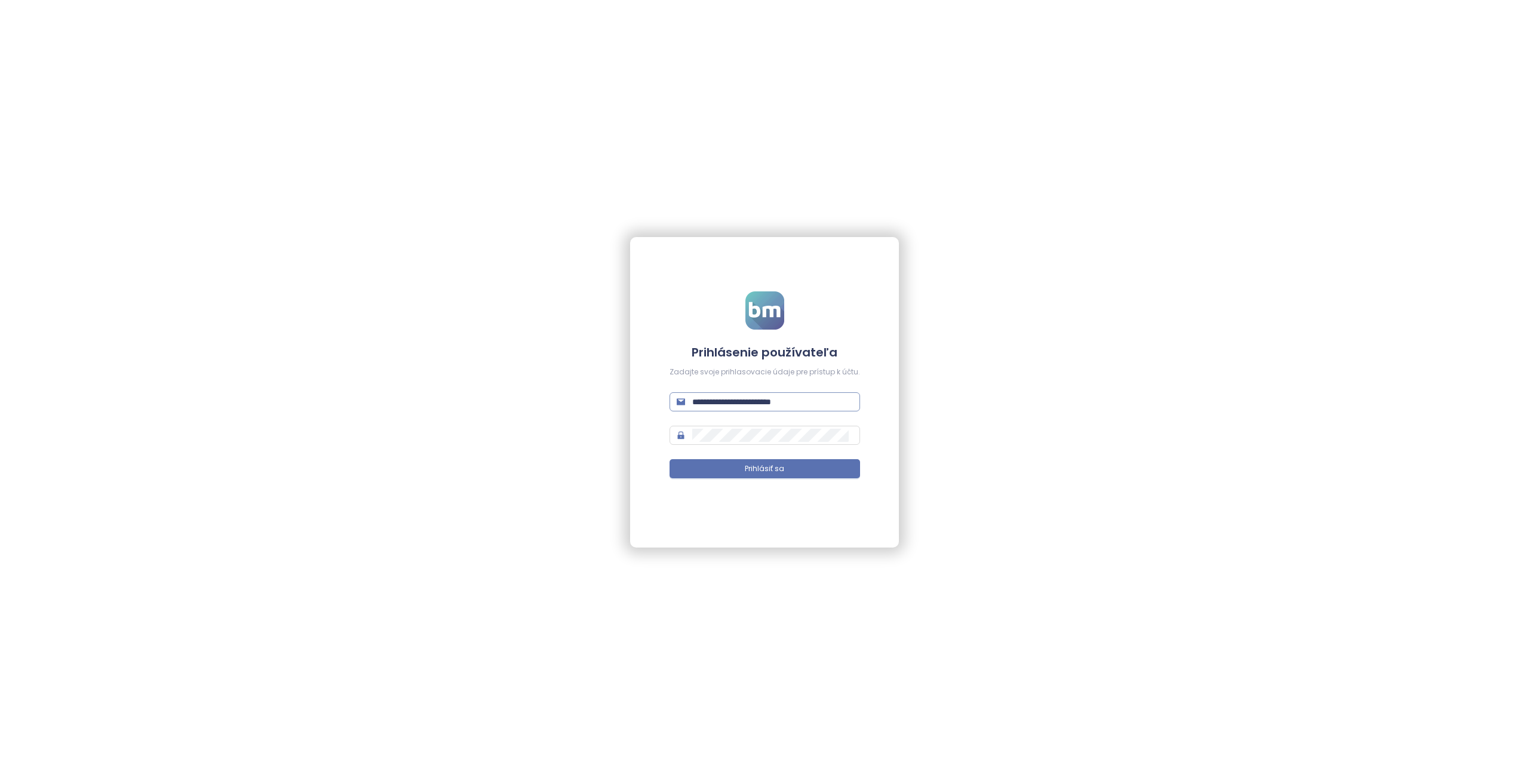
click at [720, 396] on input "**********" at bounding box center [773, 402] width 161 height 13
click at [720, 401] on input "**********" at bounding box center [773, 402] width 161 height 13
type input "**********"
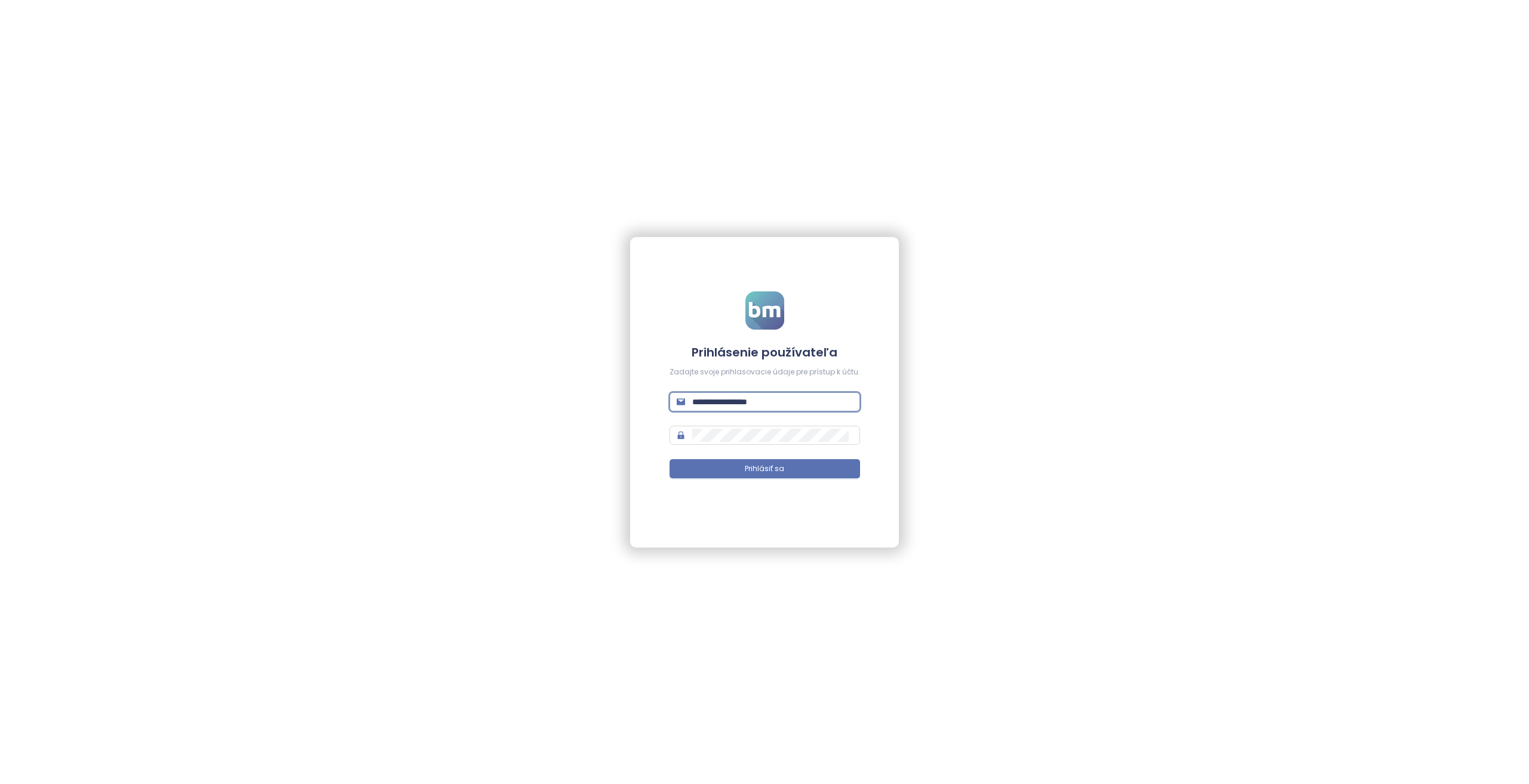
click at [670, 459] on button "Prihlásiť sa" at bounding box center [765, 468] width 190 height 19
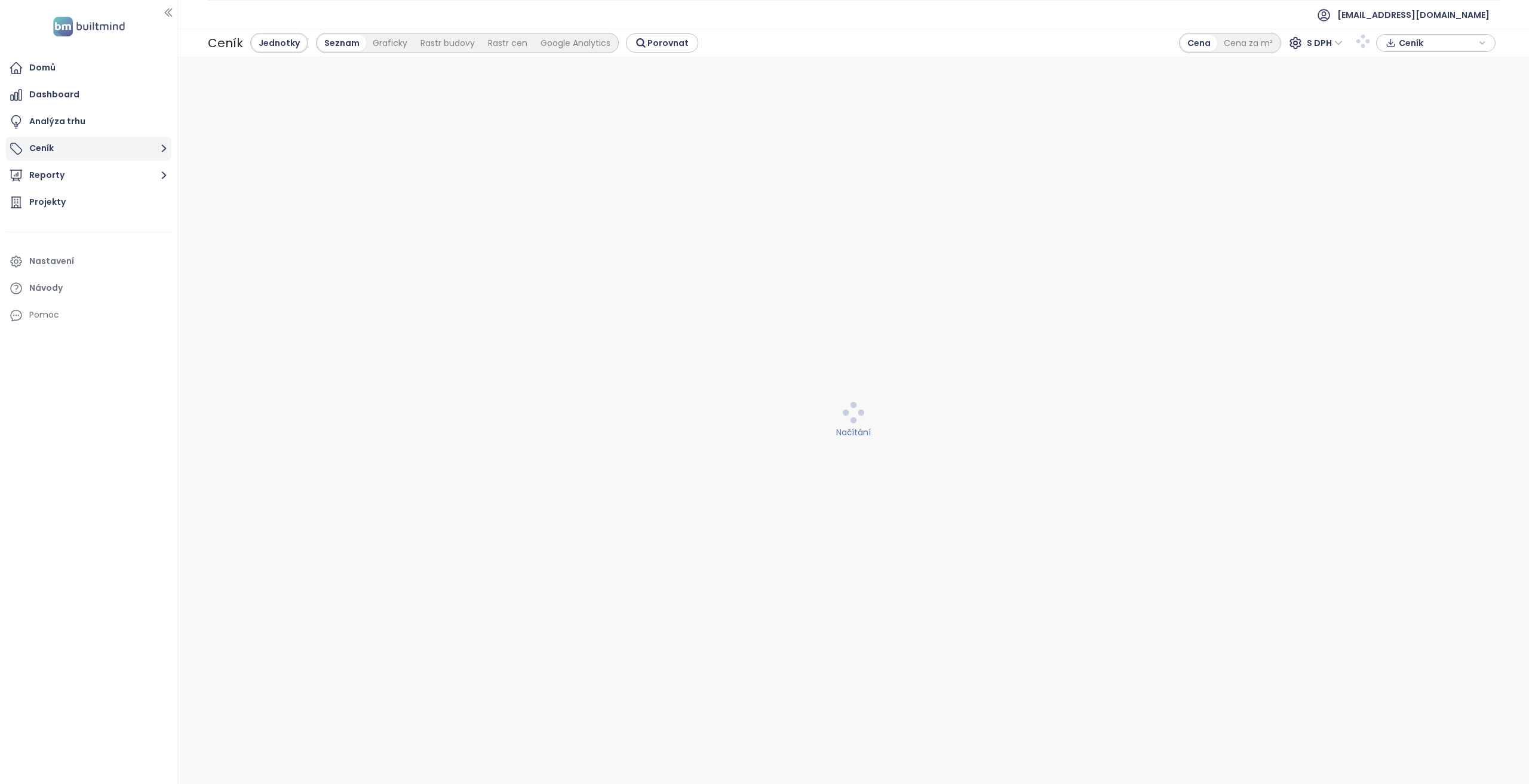
click at [64, 147] on button "Ceník" at bounding box center [88, 148] width 165 height 24
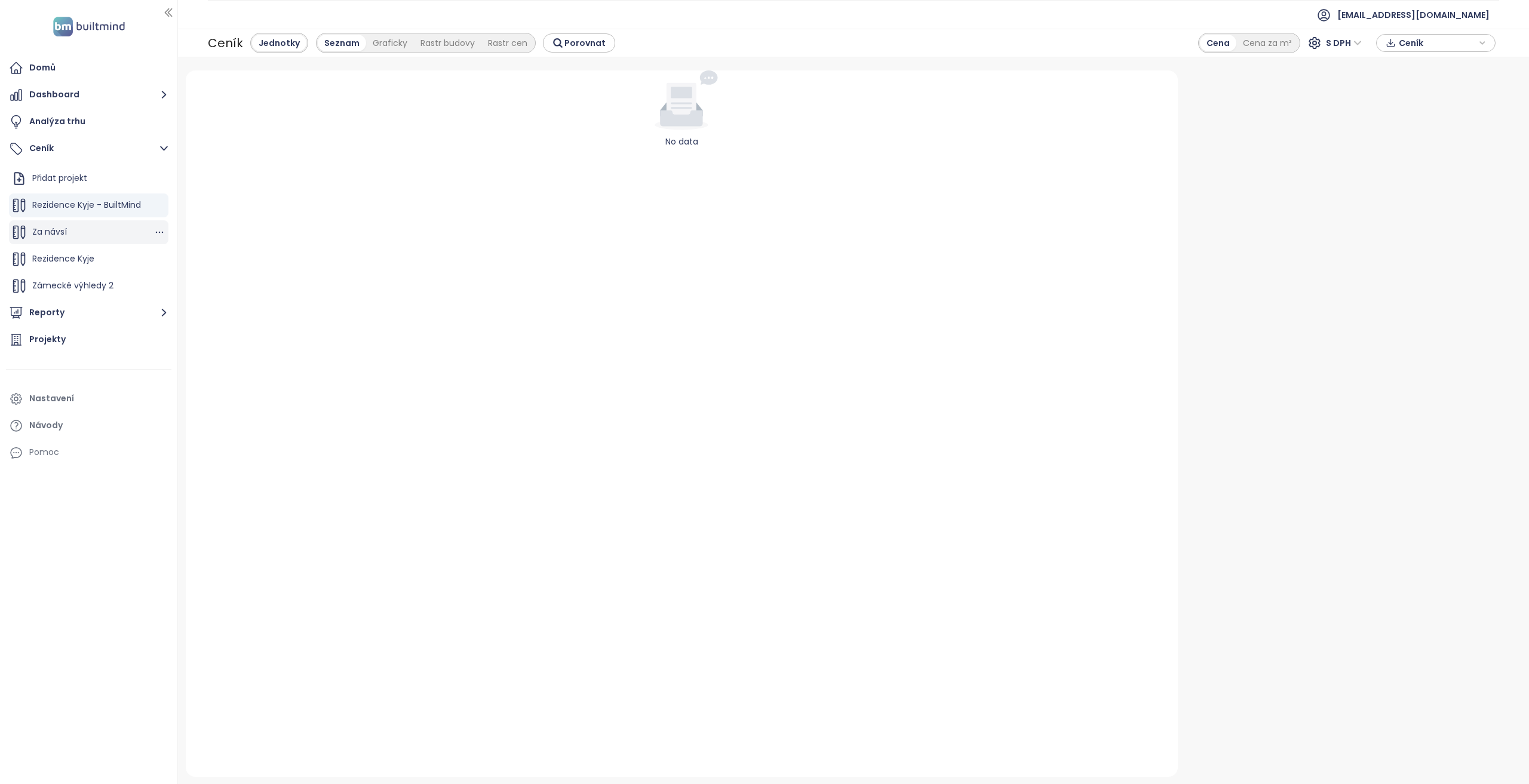
click at [74, 236] on div "Za návsí" at bounding box center [89, 232] width 160 height 24
click at [84, 205] on span "Rezidence Kyje - BuiltMind" at bounding box center [87, 205] width 109 height 12
click at [96, 266] on div "Rezidence Kyje" at bounding box center [89, 259] width 160 height 24
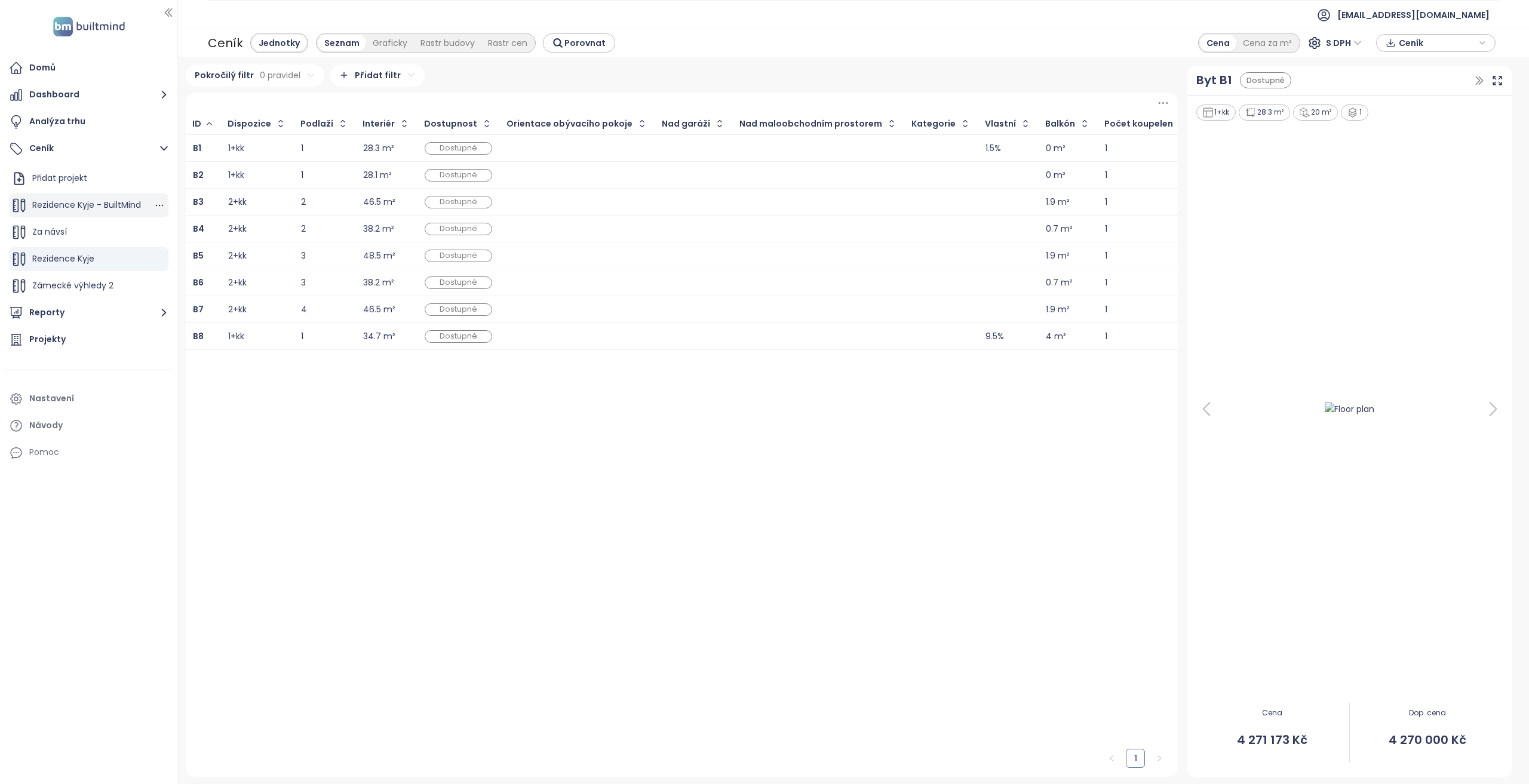
click at [98, 201] on span "Rezidence Kyje - BuiltMind" at bounding box center [87, 205] width 109 height 12
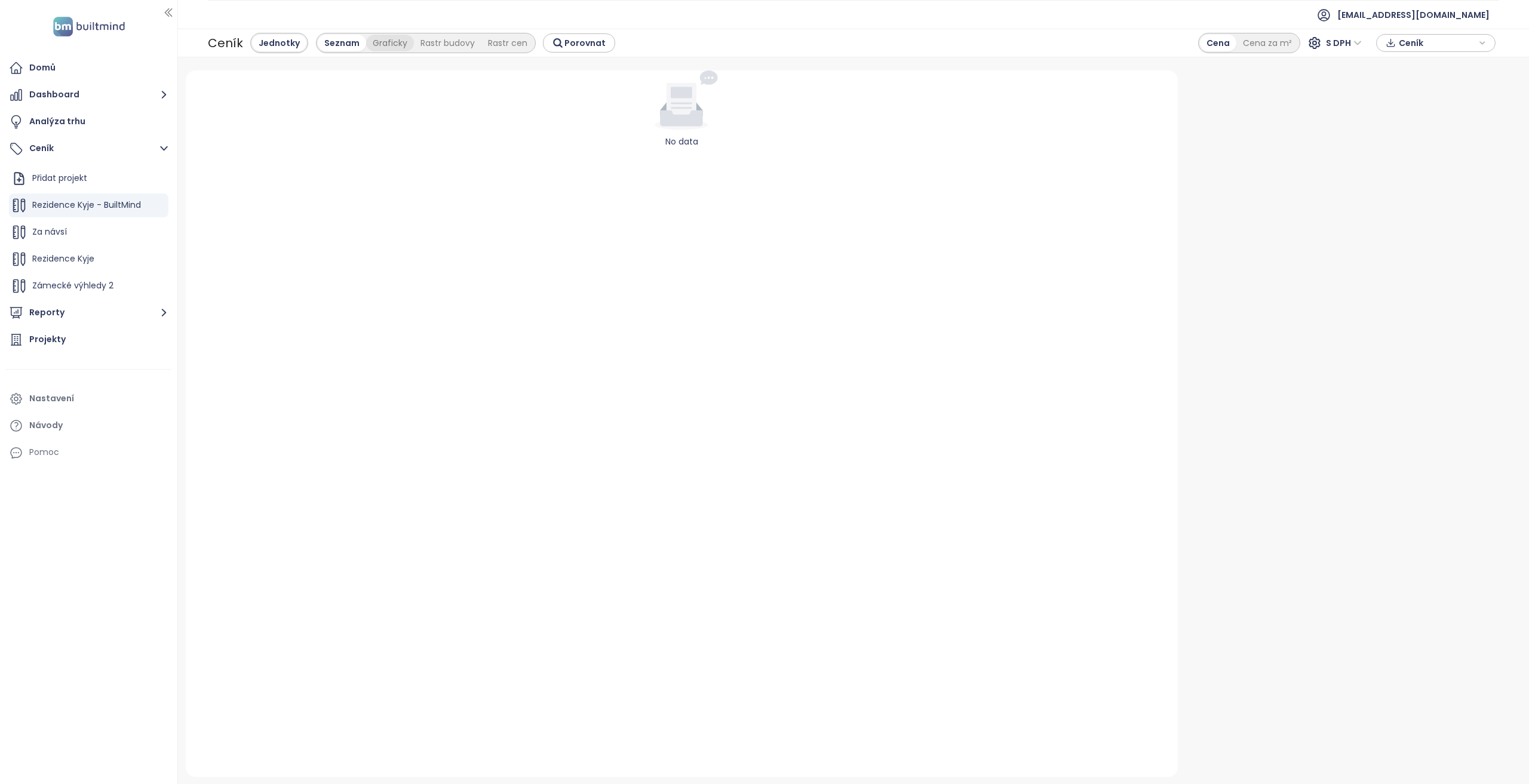
click at [381, 45] on div "Graficky" at bounding box center [390, 43] width 48 height 17
click at [389, 46] on div "Rastr budovy" at bounding box center [384, 43] width 68 height 17
click at [424, 45] on div "Rastr cen" at bounding box center [445, 43] width 52 height 17
click at [280, 51] on div "Seznam" at bounding box center [275, 43] width 47 height 17
click at [118, 203] on span "Rezidence Kyje - BuiltMind" at bounding box center [87, 205] width 109 height 12
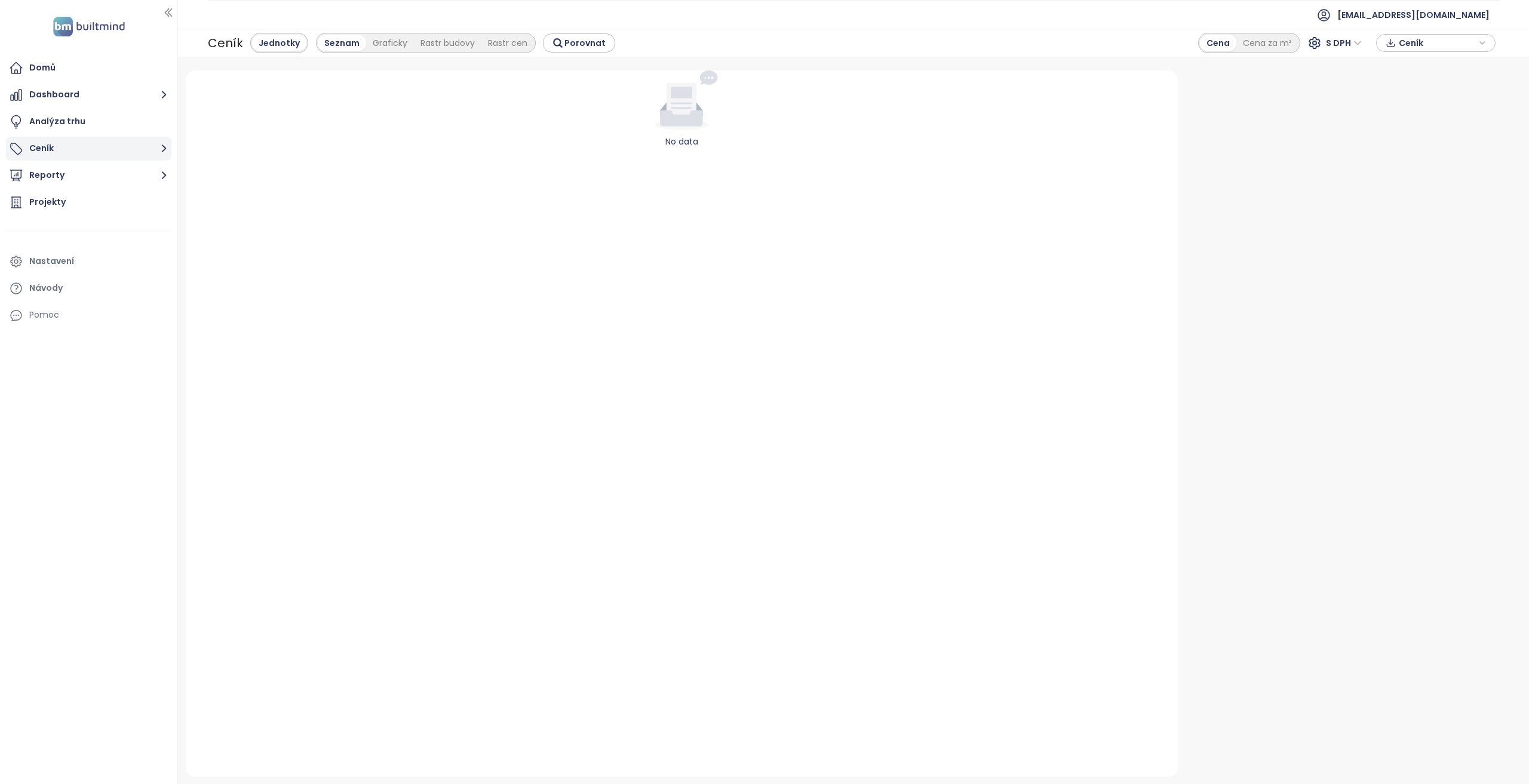
click at [92, 150] on button "Ceník" at bounding box center [88, 148] width 165 height 24
click at [1424, 38] on span "Ceník" at bounding box center [1438, 42] width 77 height 18
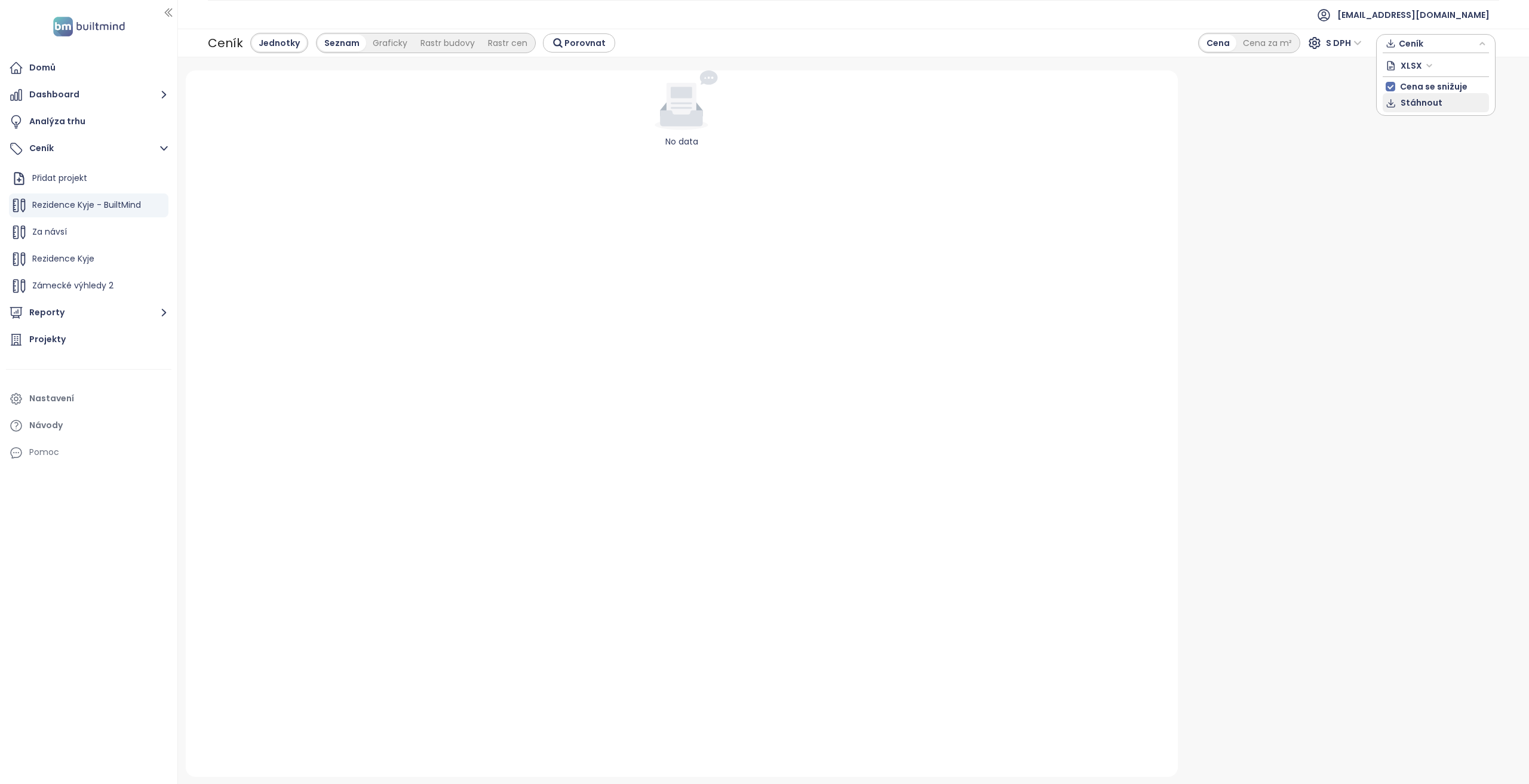
click at [1425, 94] on button "Stáhnout" at bounding box center [1436, 102] width 106 height 19
click at [154, 204] on icon "button" at bounding box center [160, 206] width 12 height 12
click at [204, 223] on button "Upravit" at bounding box center [200, 224] width 71 height 15
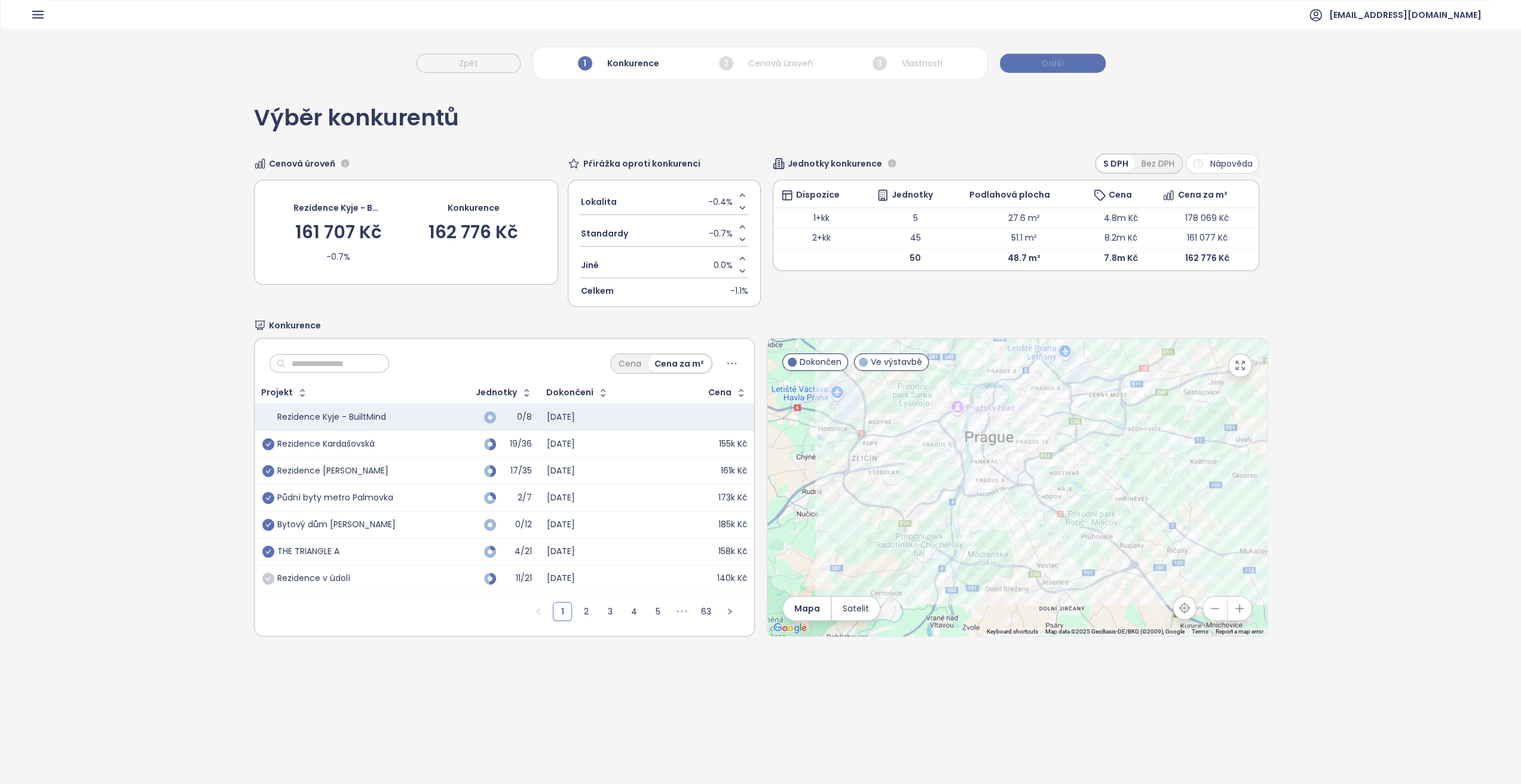
click at [1045, 58] on span "Další" at bounding box center [1052, 63] width 22 height 13
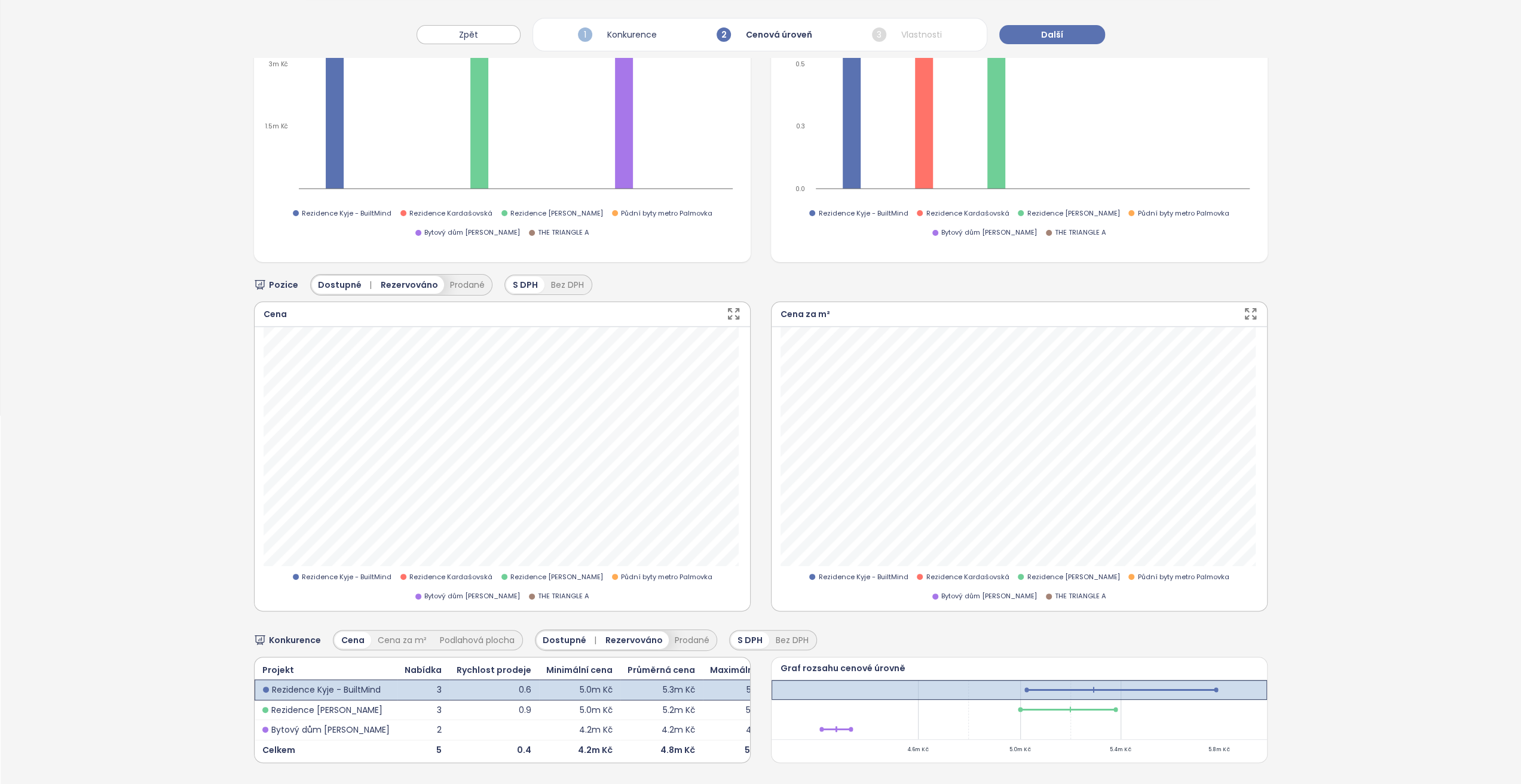
scroll to position [23, 0]
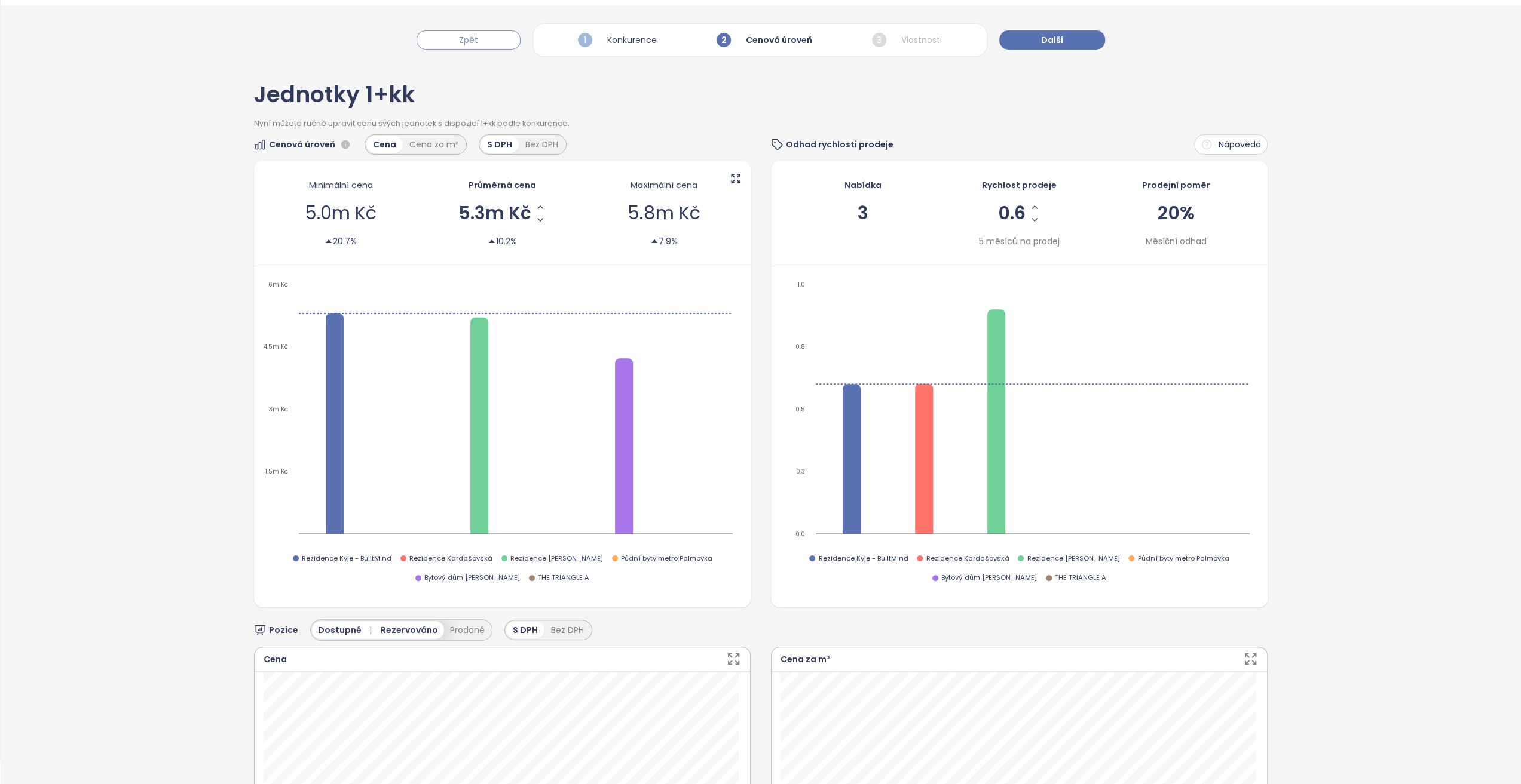
click at [478, 42] on span "Zpět" at bounding box center [468, 40] width 19 height 13
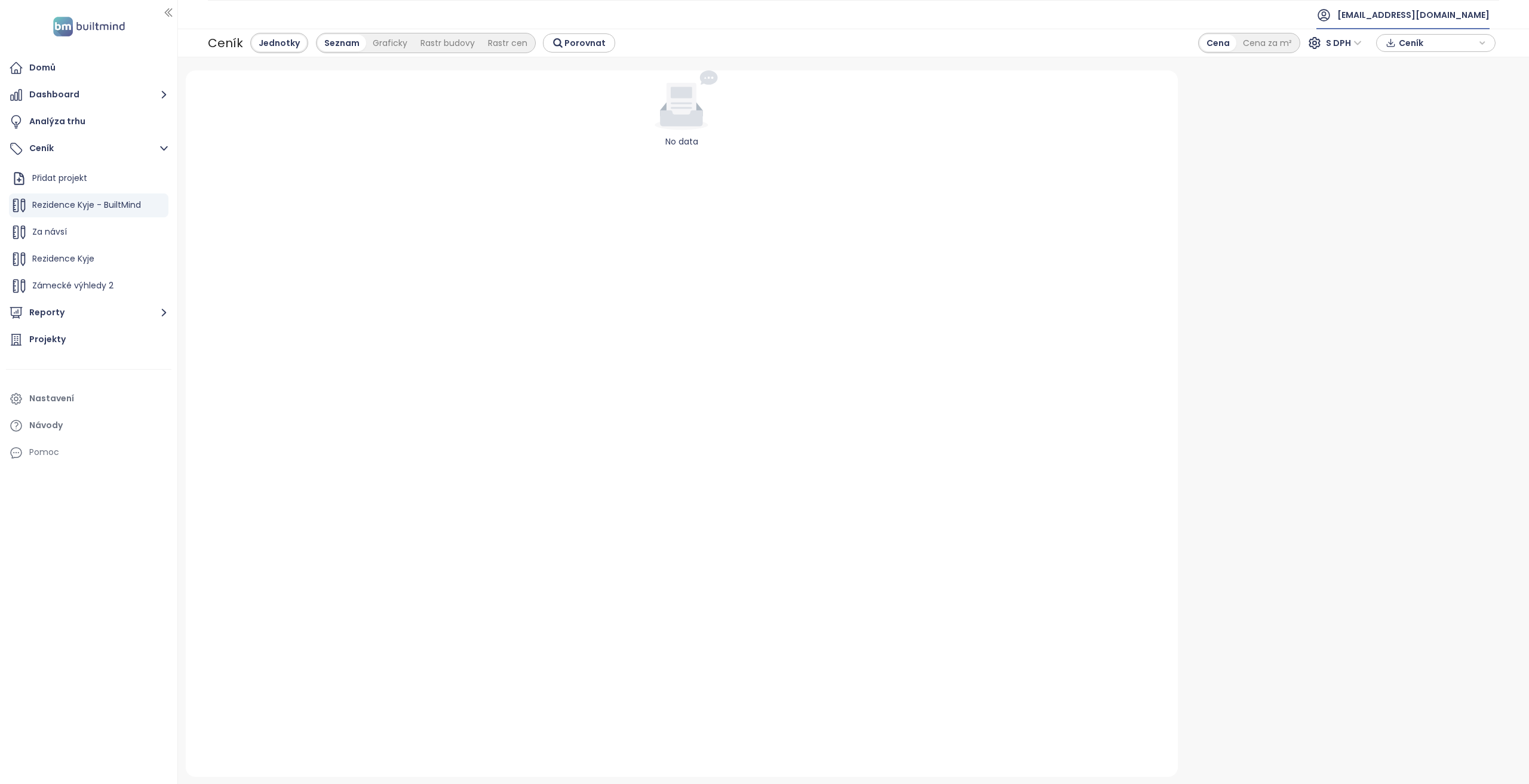
click at [1438, 18] on span "[EMAIL_ADDRESS][DOMAIN_NAME]" at bounding box center [1414, 15] width 152 height 28
click at [154, 205] on icon "button" at bounding box center [160, 206] width 12 height 12
click at [198, 226] on button "Upravit" at bounding box center [200, 224] width 71 height 15
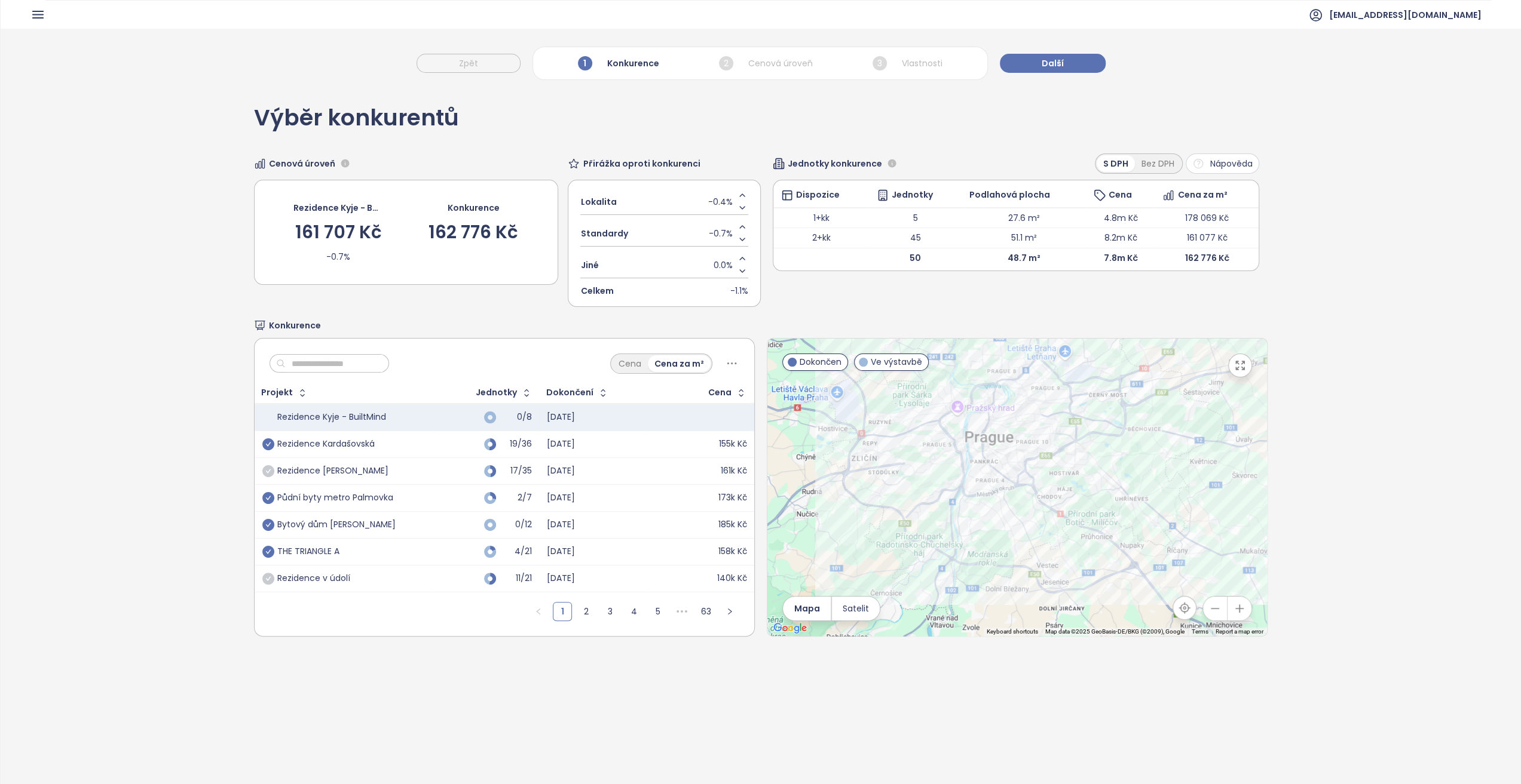
click at [265, 469] on icon "check-circle" at bounding box center [269, 471] width 12 height 12
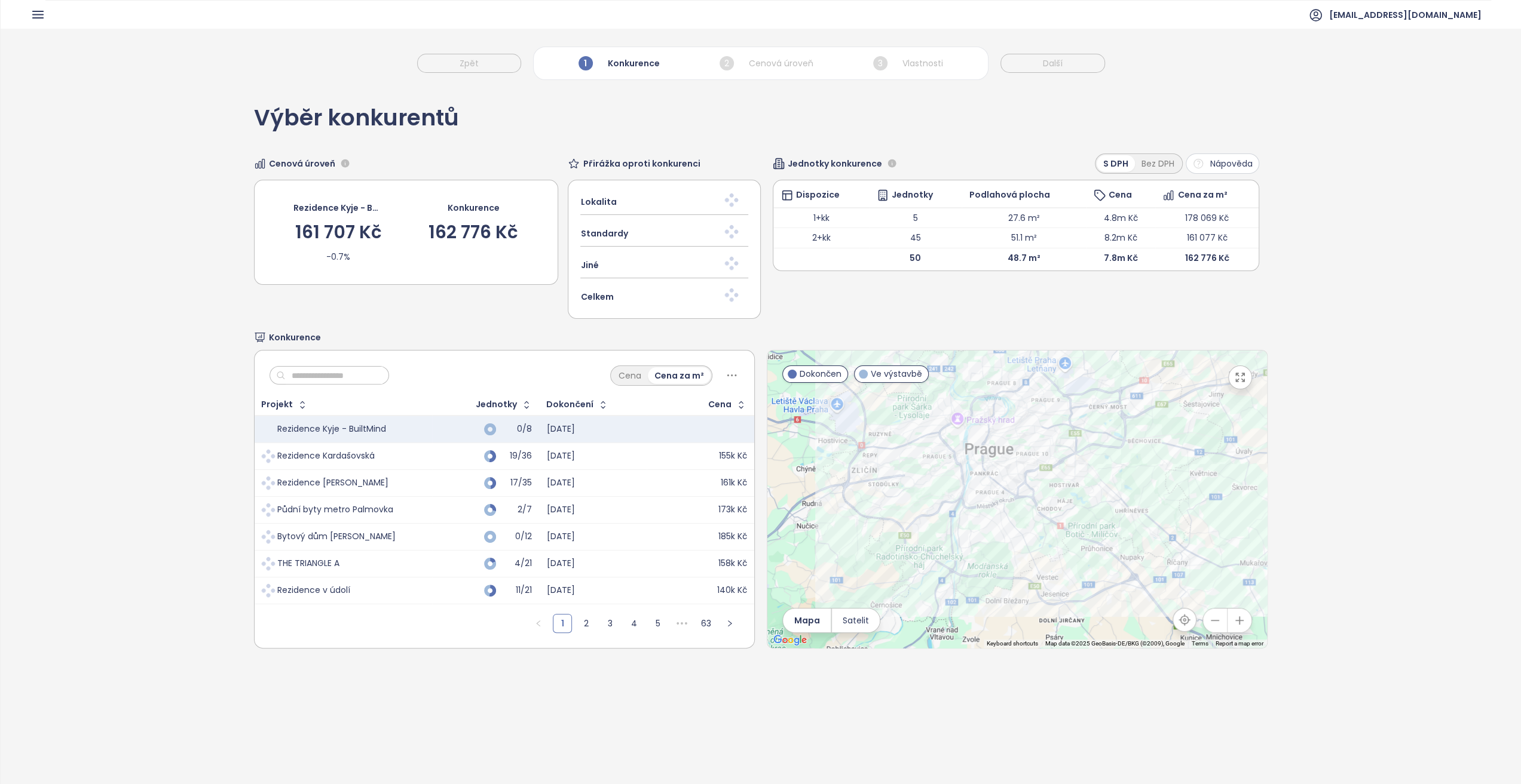
click at [312, 379] on input "text" at bounding box center [334, 375] width 97 height 18
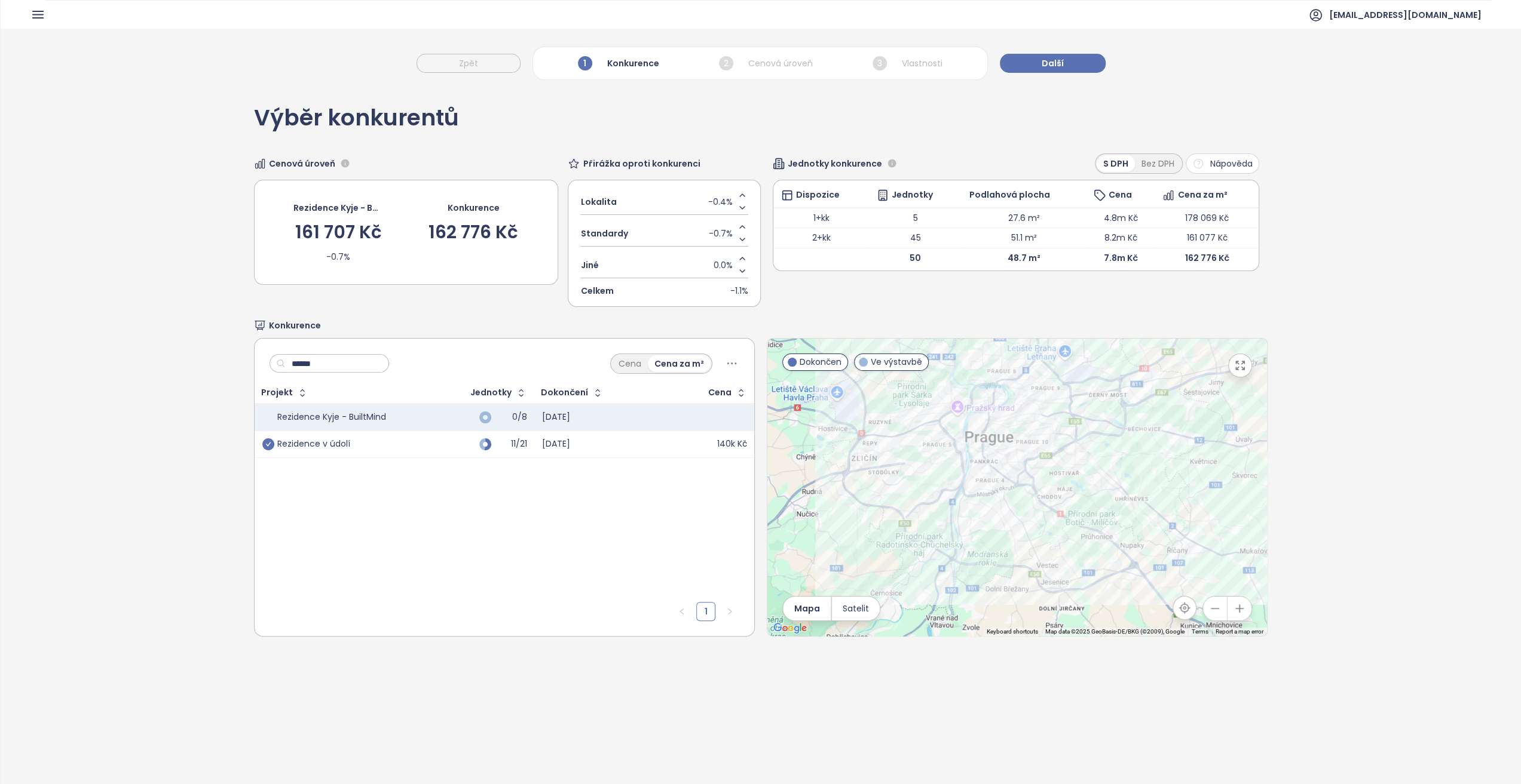
click at [263, 443] on icon "check-circle" at bounding box center [269, 445] width 12 height 12
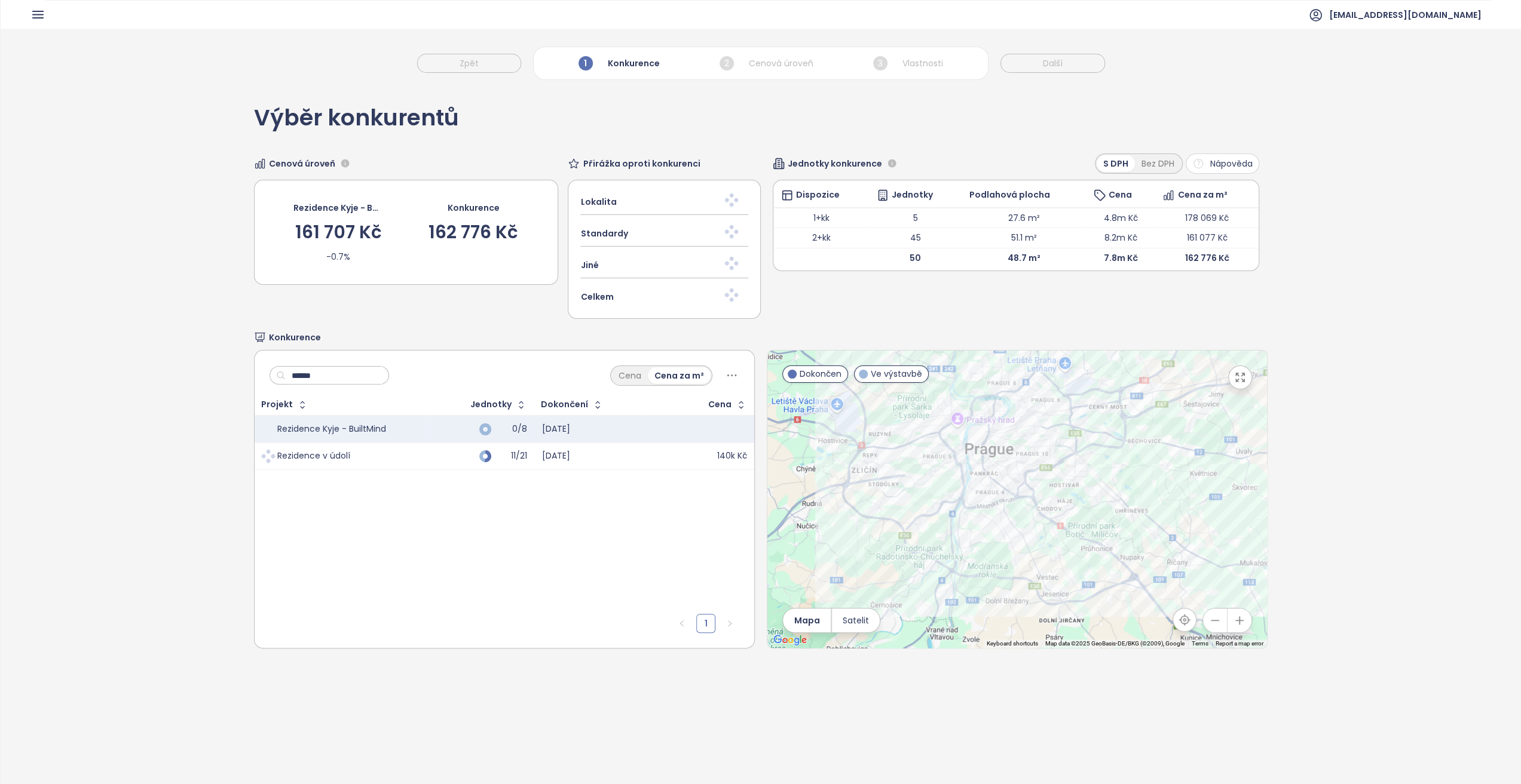
click at [308, 381] on input "******" at bounding box center [334, 375] width 97 height 18
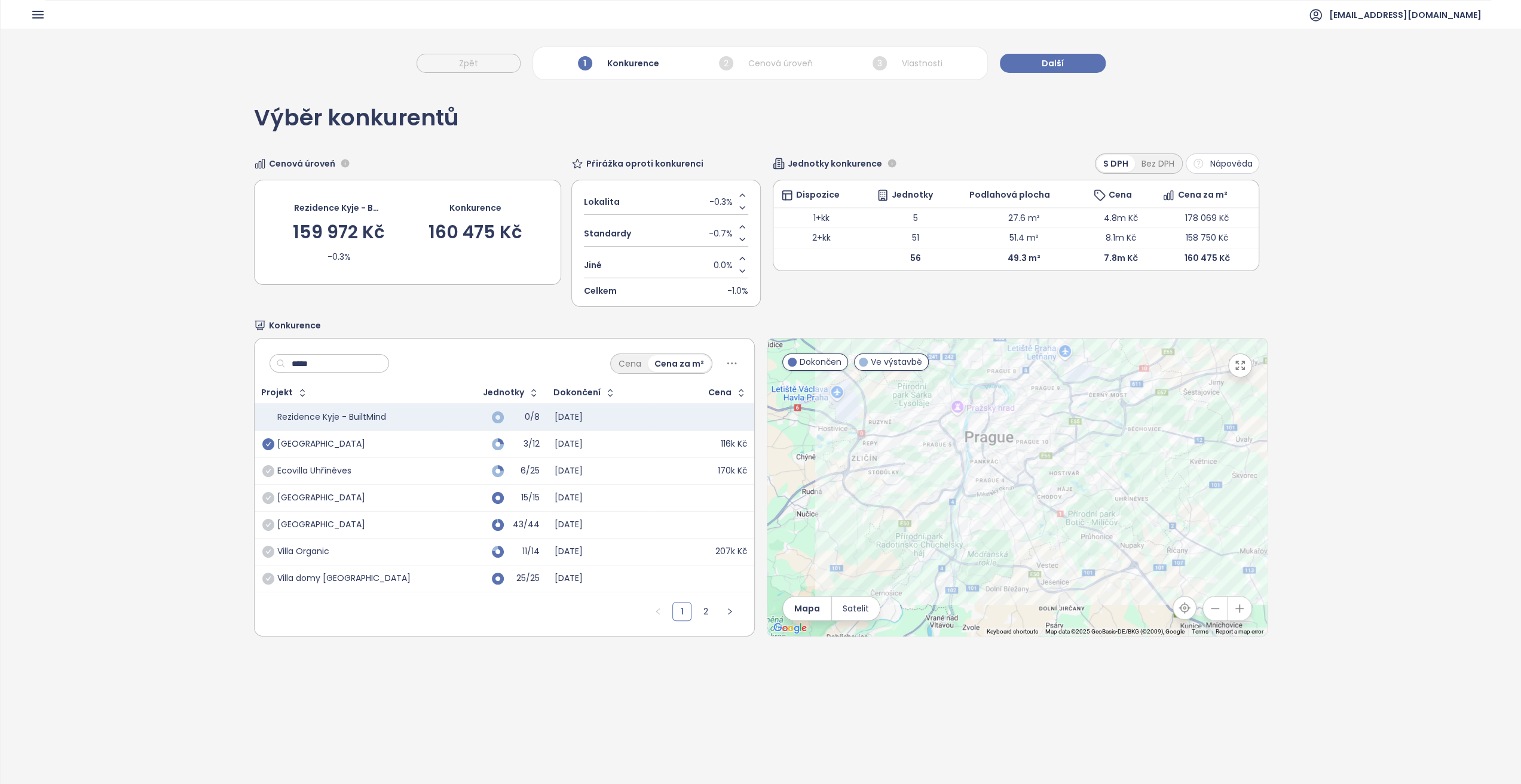
type input "*****"
click at [268, 445] on icon "check-circle" at bounding box center [269, 445] width 12 height 12
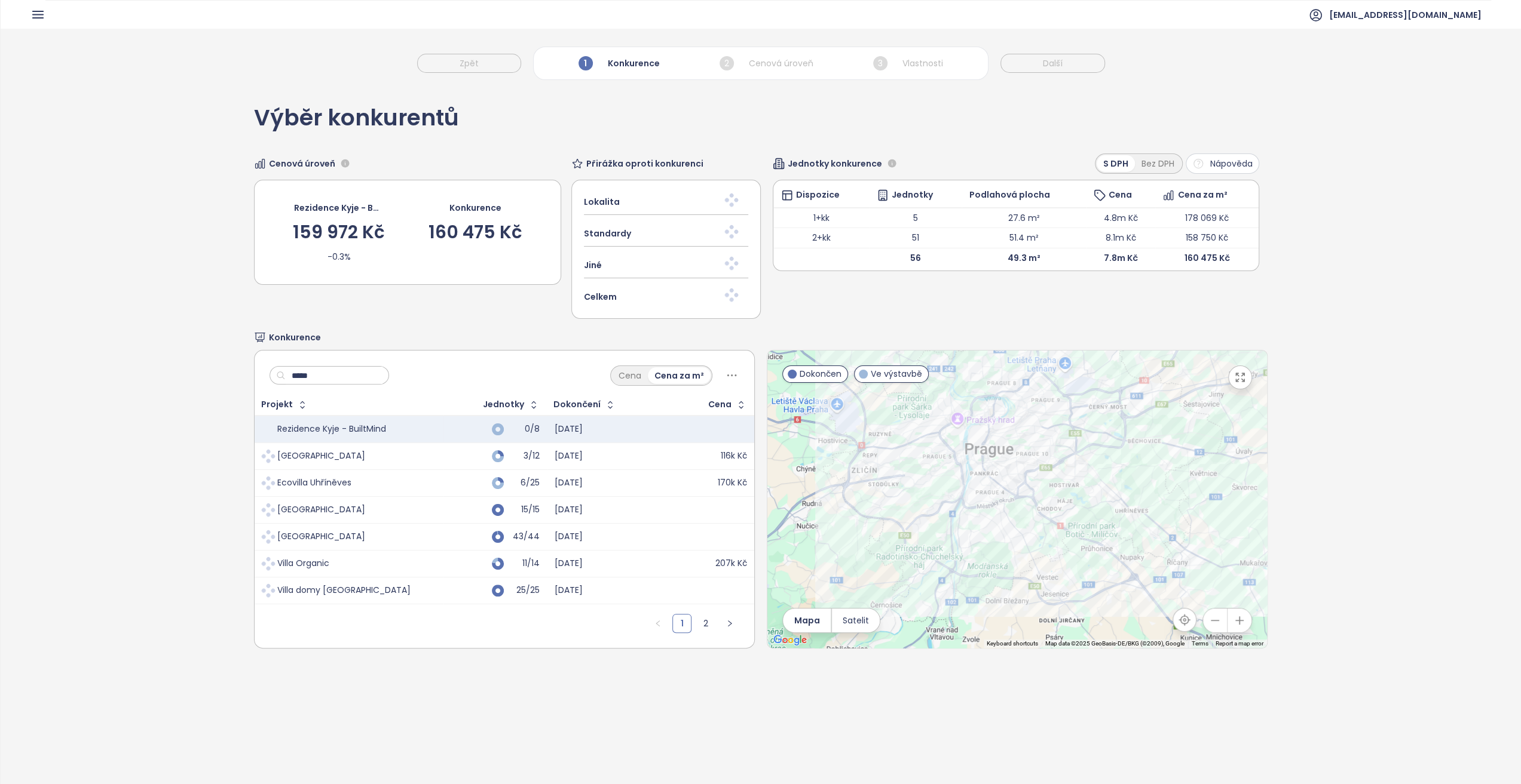
click at [319, 378] on input "*****" at bounding box center [334, 375] width 97 height 18
click at [319, 377] on input "*****" at bounding box center [334, 375] width 97 height 18
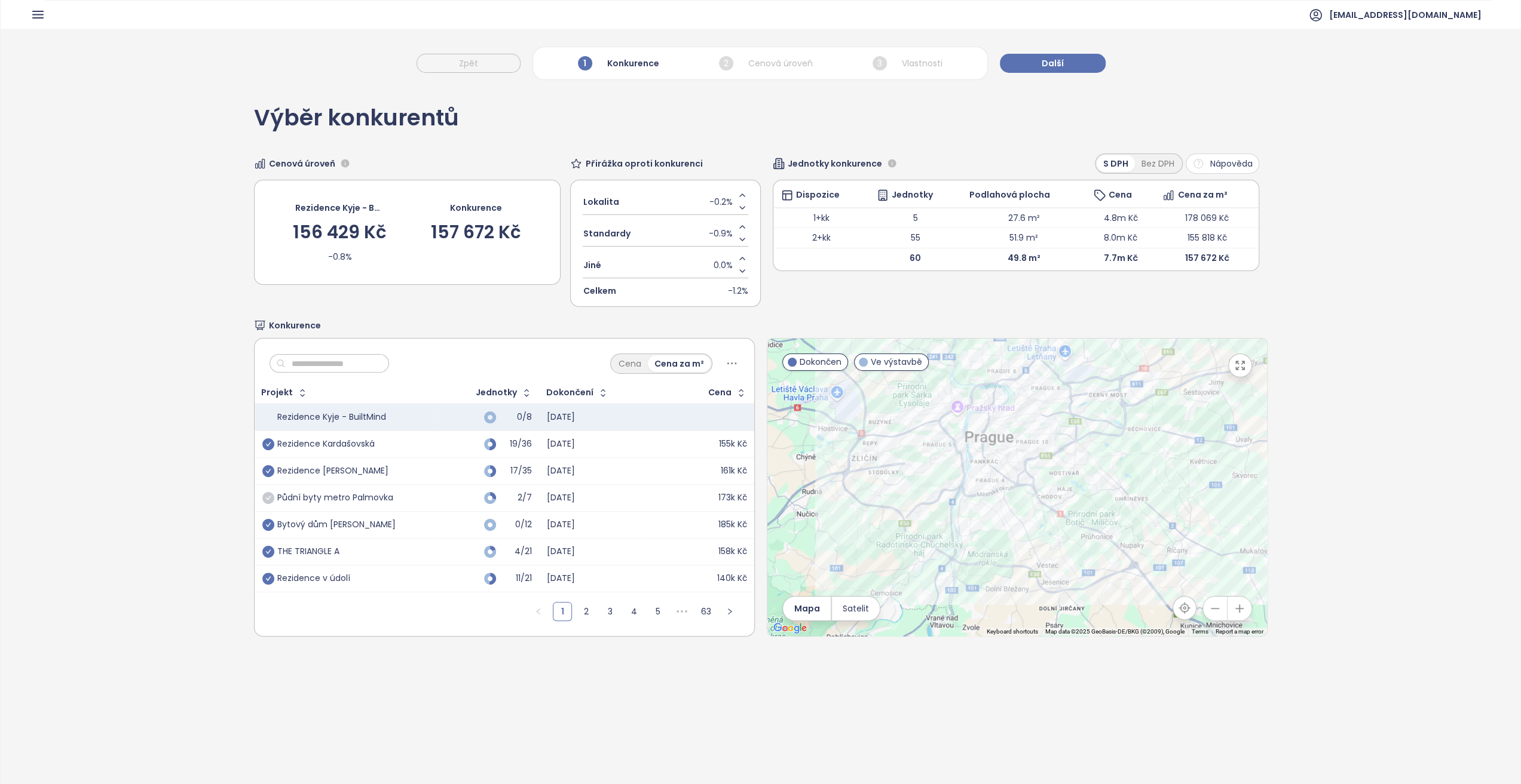
click at [269, 499] on icon "check-circle" at bounding box center [269, 498] width 12 height 12
click at [263, 521] on icon "check-circle" at bounding box center [269, 525] width 12 height 12
click at [268, 500] on icon "check-circle" at bounding box center [269, 498] width 12 height 12
click at [310, 365] on input "text" at bounding box center [334, 363] width 97 height 18
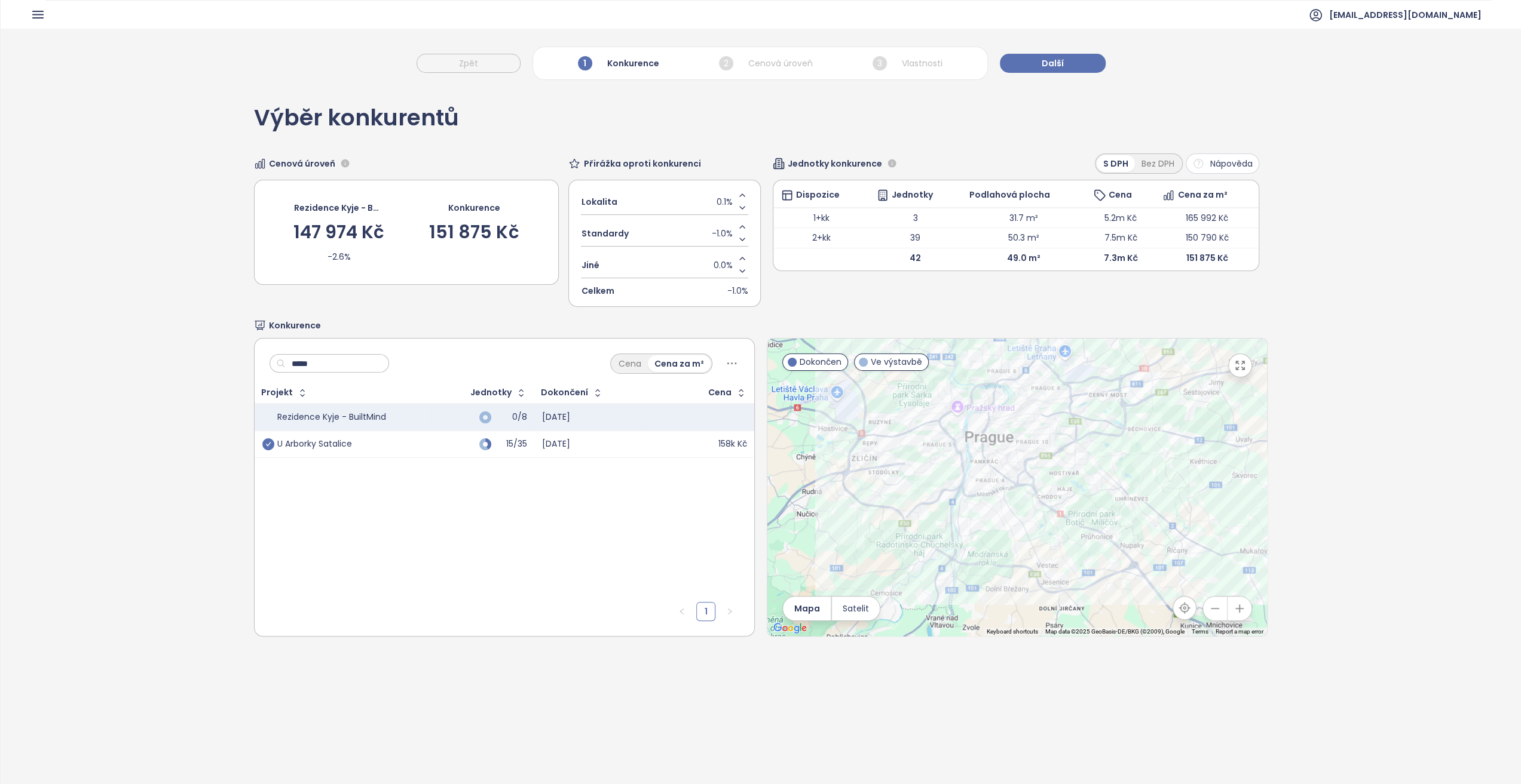
type input "*****"
click at [269, 440] on icon "check-circle" at bounding box center [269, 445] width 12 height 12
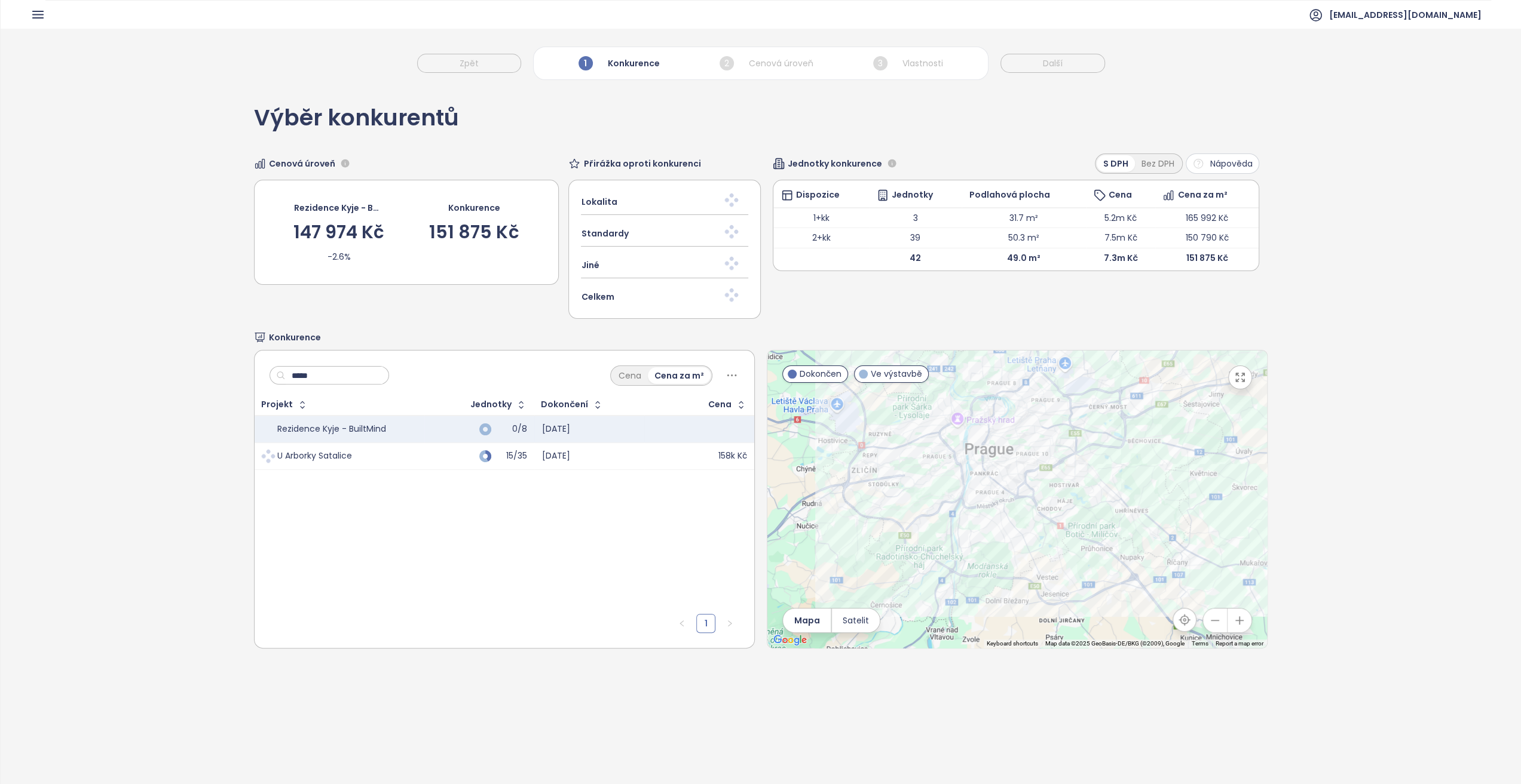
click at [306, 379] on input "*****" at bounding box center [334, 375] width 97 height 18
click at [306, 379] on input "*****" at bounding box center [334, 375] width 97 height 18
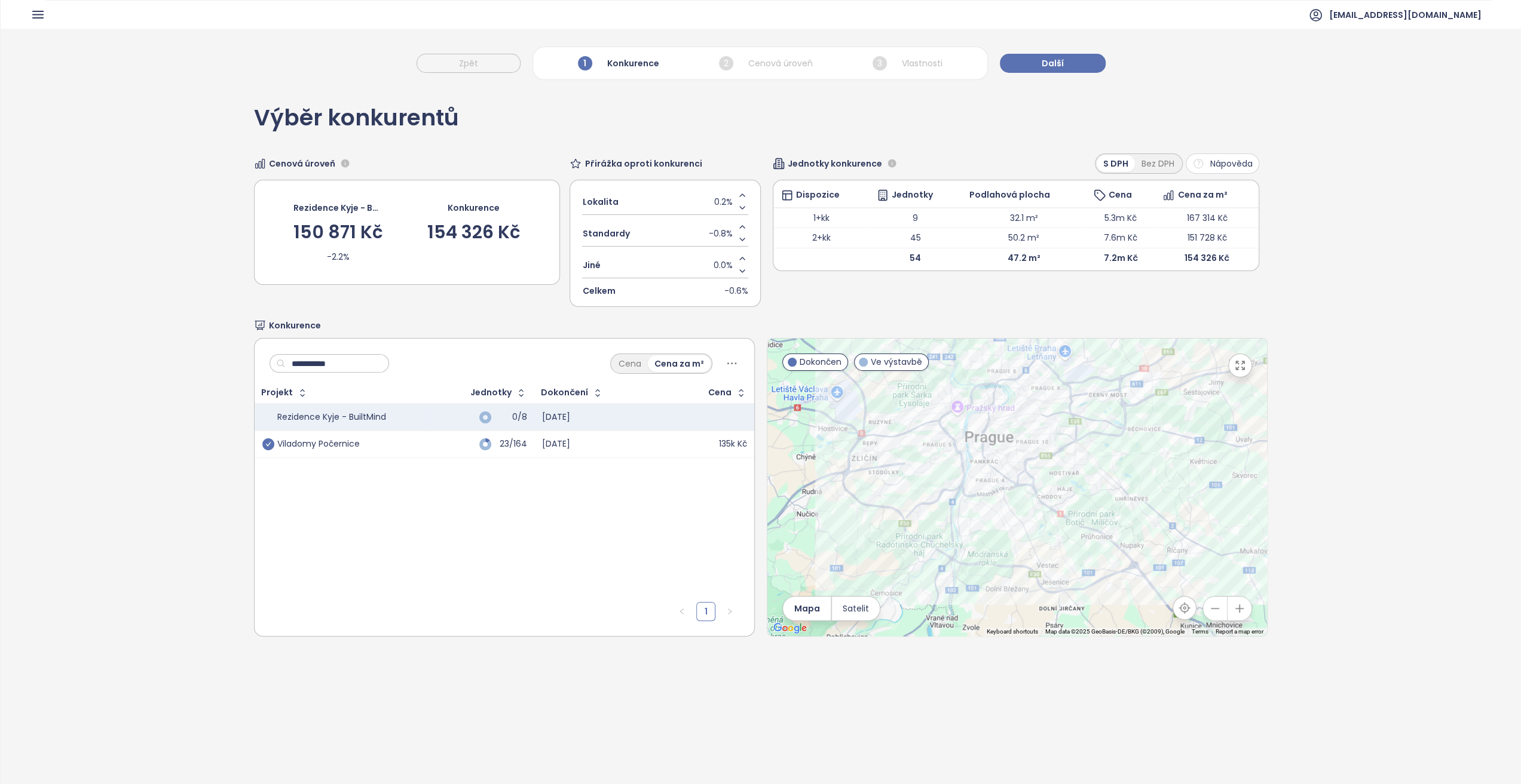
type input "**********"
click at [270, 444] on icon "check-circle" at bounding box center [269, 445] width 12 height 12
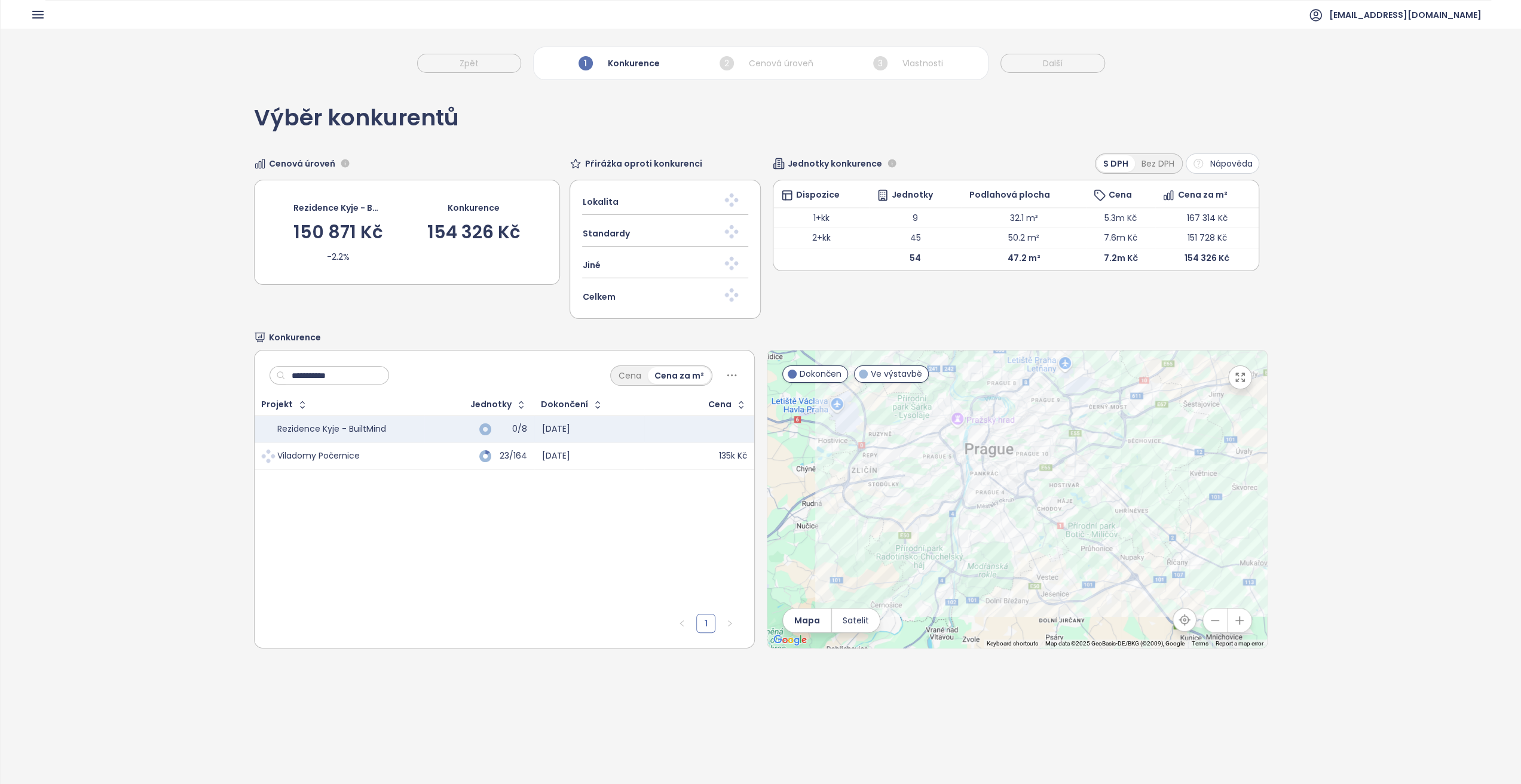
click at [336, 380] on input "**********" at bounding box center [334, 375] width 97 height 18
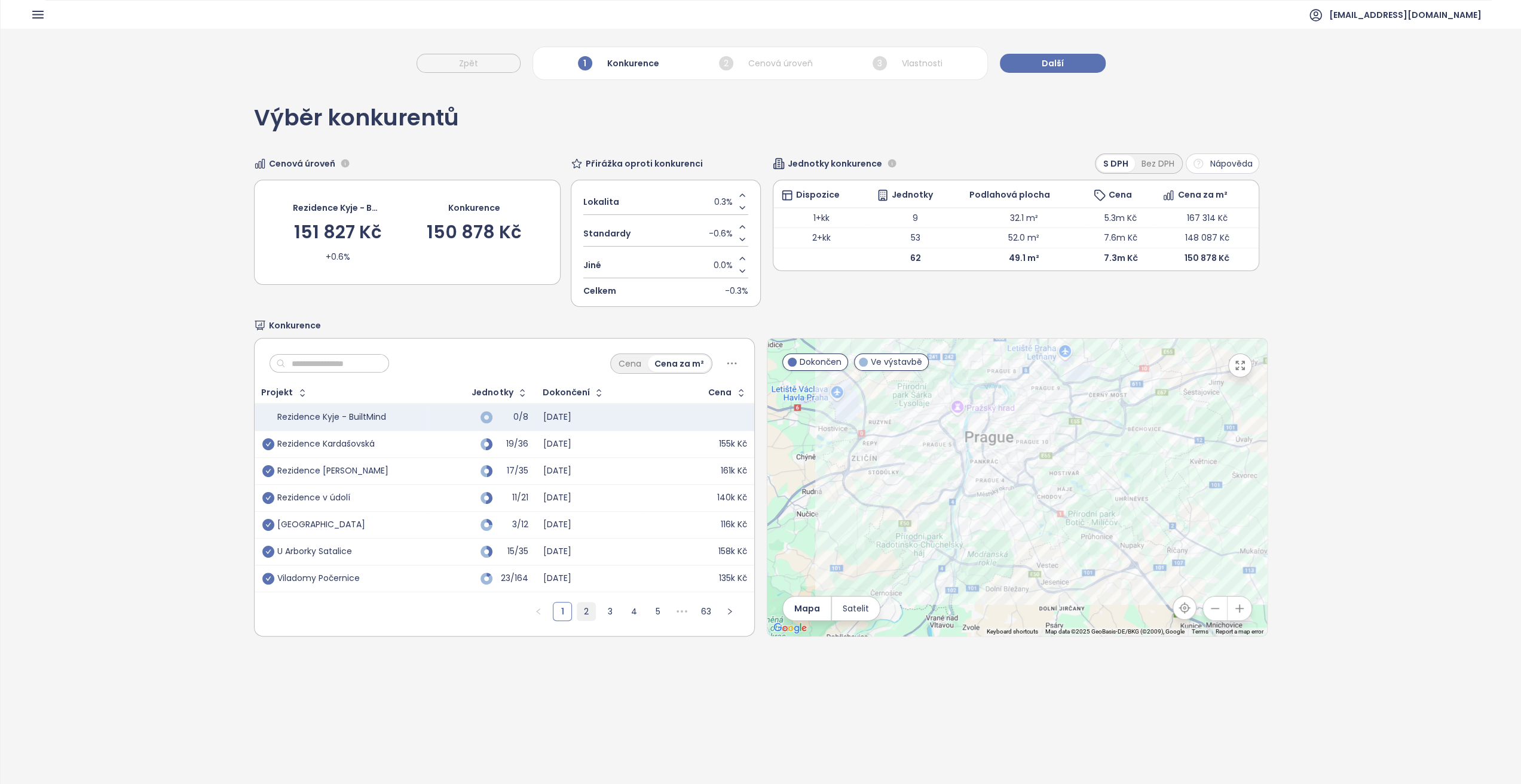
click at [582, 615] on link "2" at bounding box center [585, 611] width 18 height 18
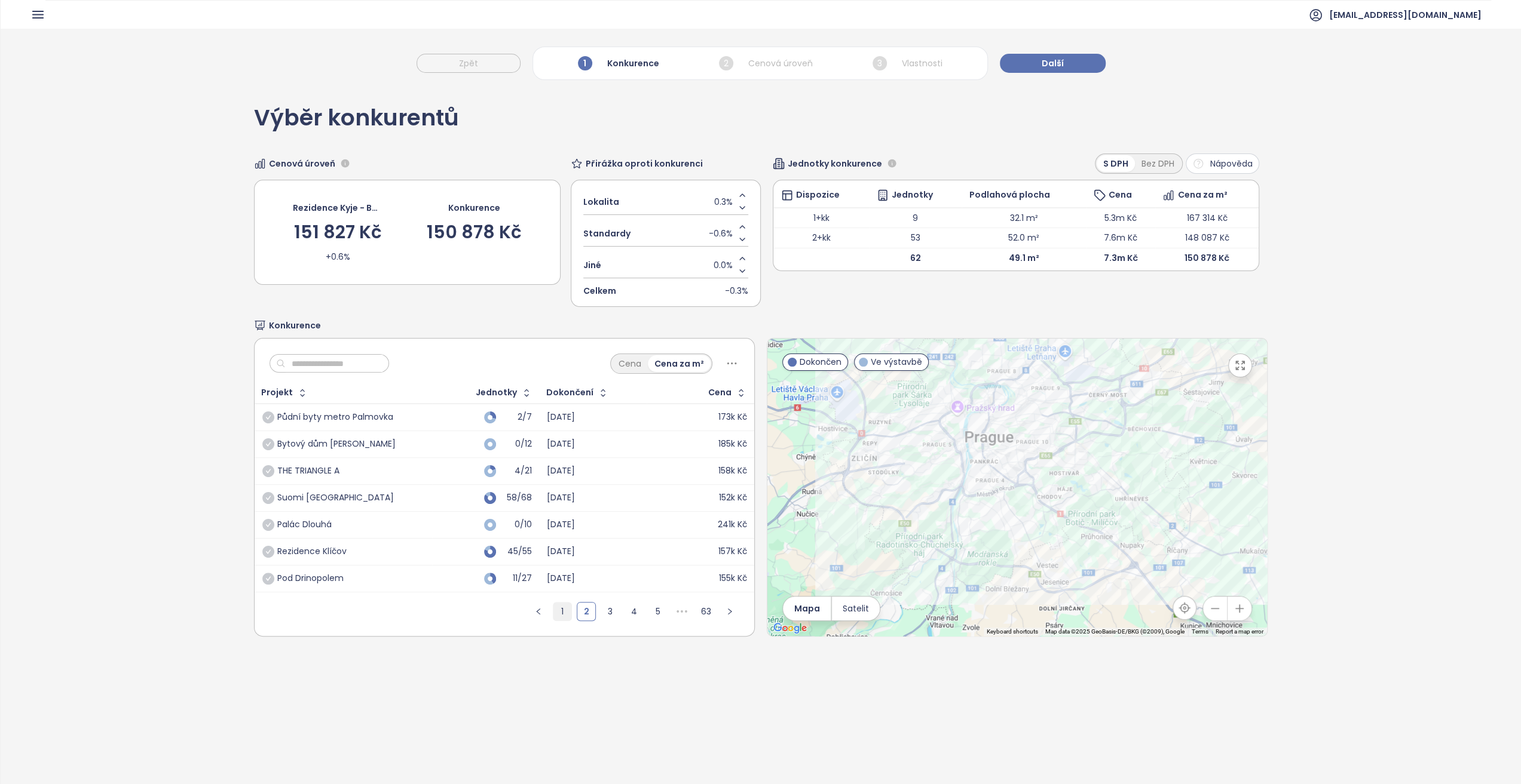
click at [558, 614] on link "1" at bounding box center [562, 611] width 18 height 18
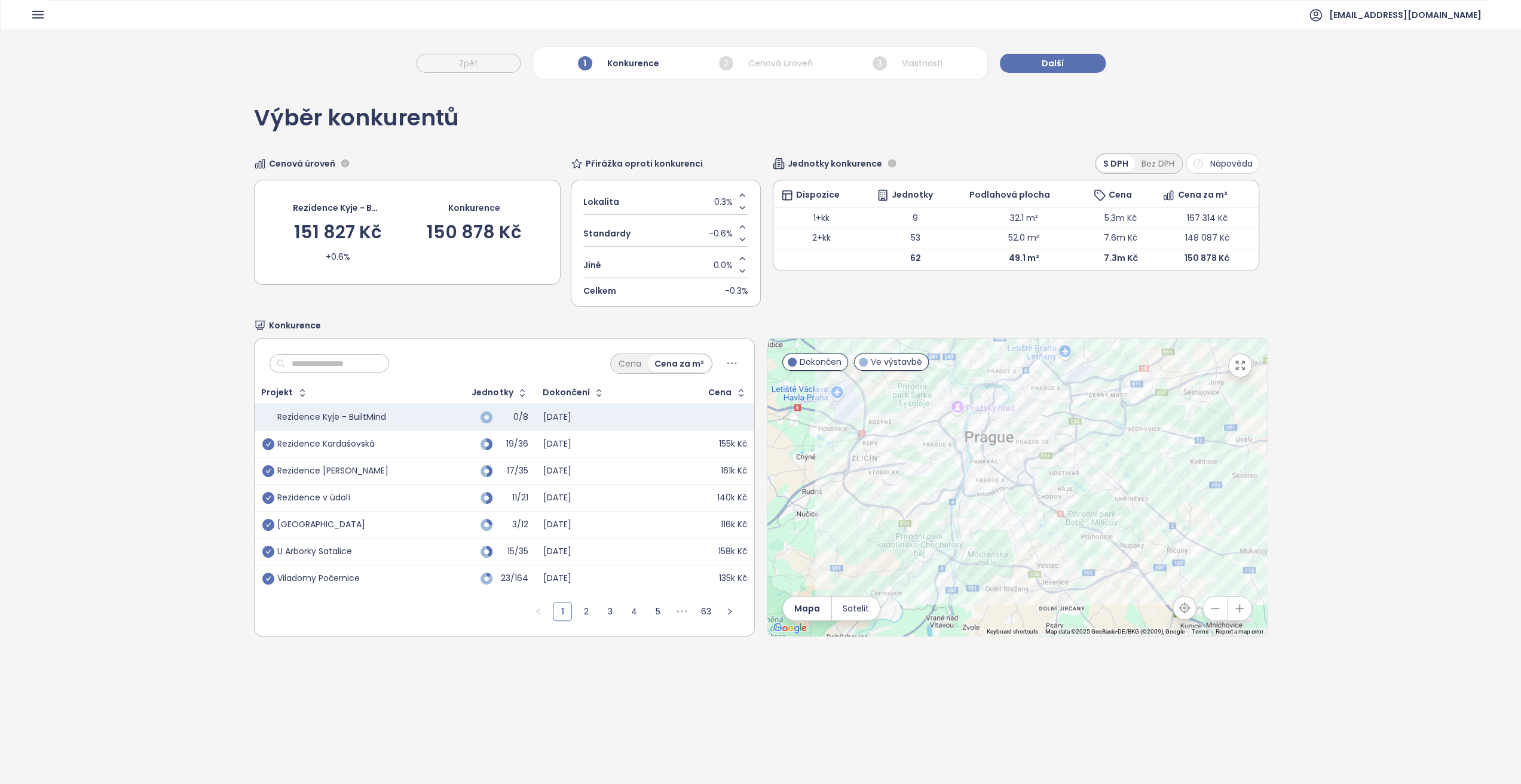
click at [297, 362] on input "text" at bounding box center [334, 363] width 97 height 18
type input "*******"
click at [268, 469] on icon "check-circle" at bounding box center [269, 471] width 12 height 12
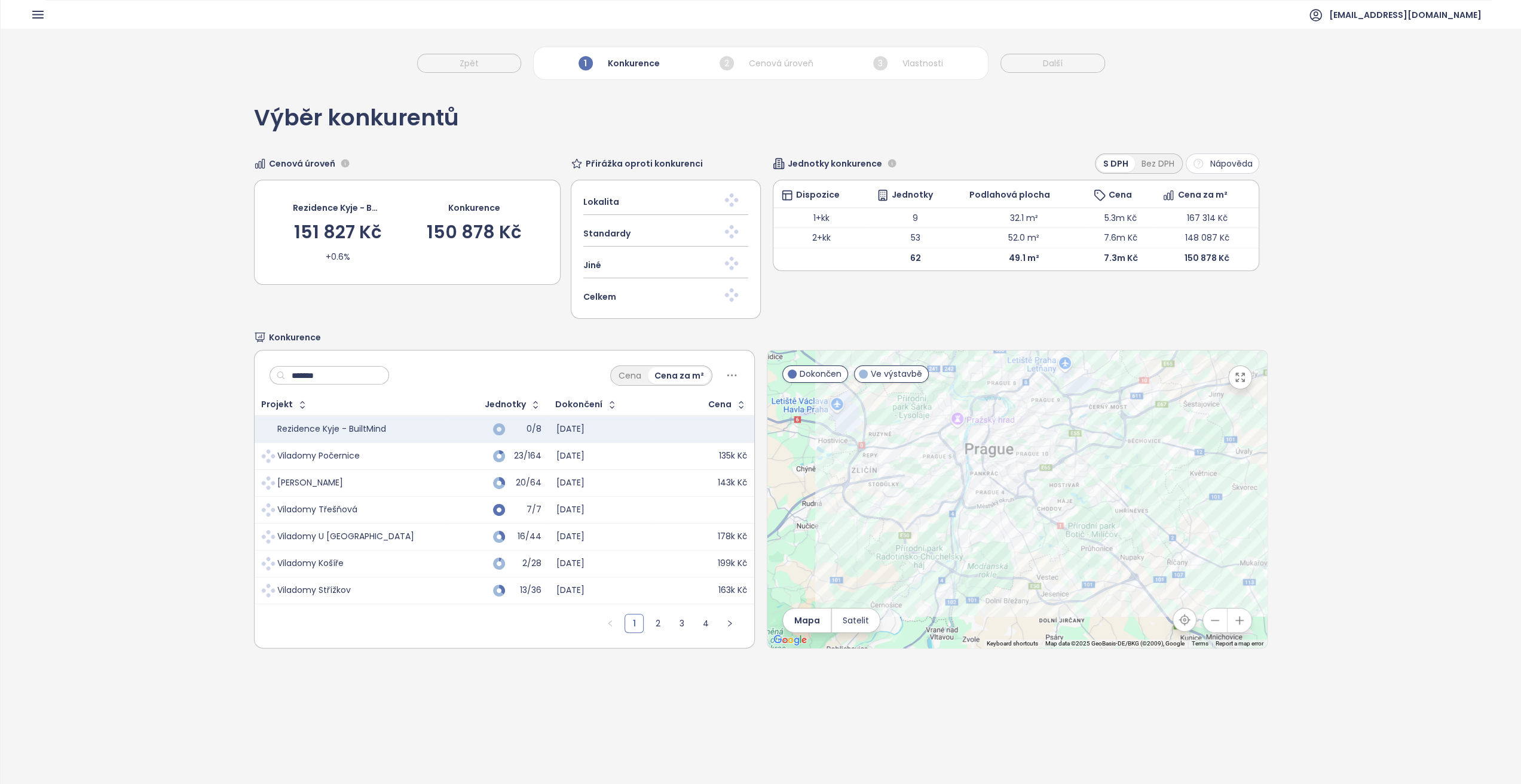
click at [363, 367] on input "*******" at bounding box center [334, 375] width 97 height 18
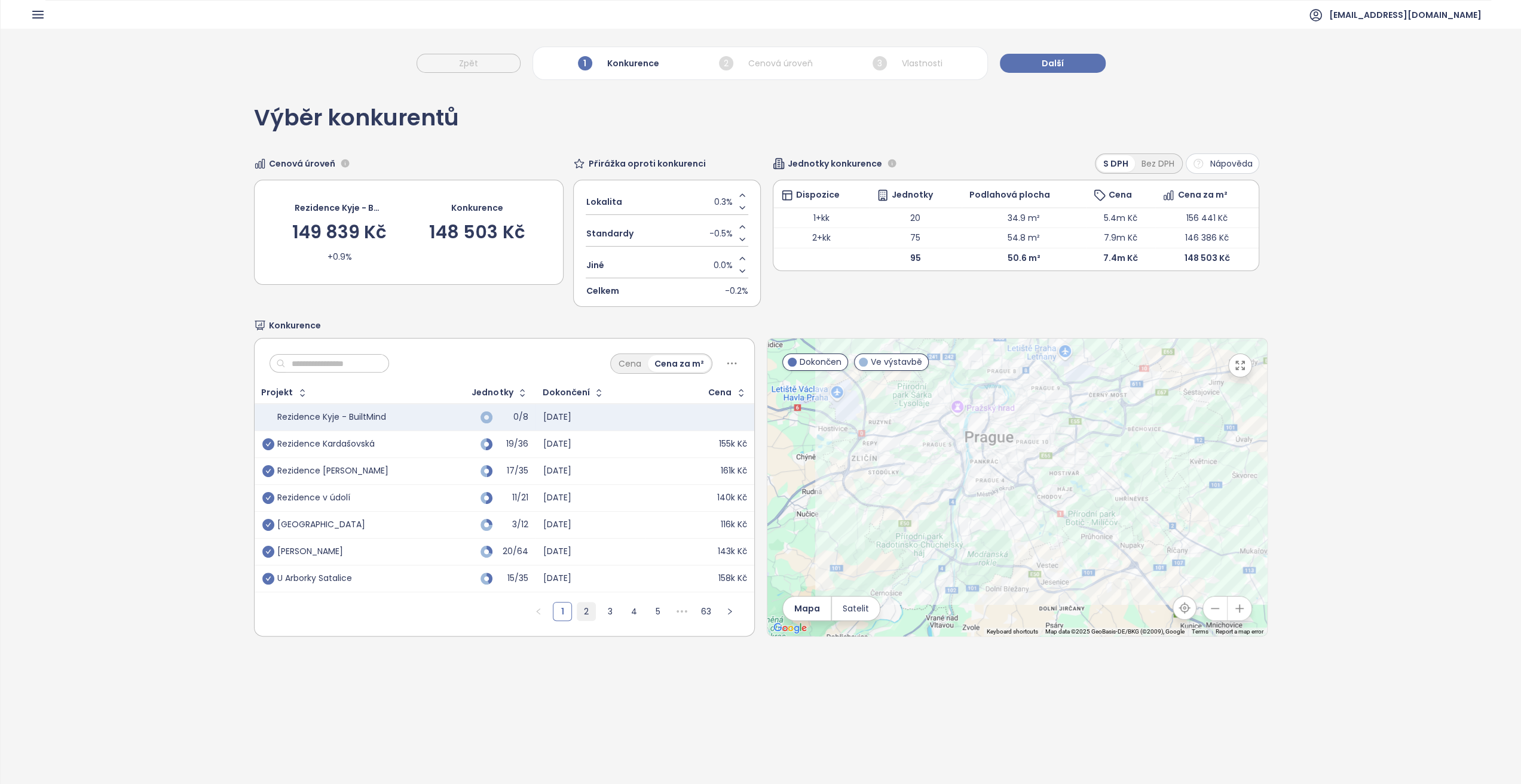
click at [577, 610] on link "2" at bounding box center [585, 611] width 18 height 18
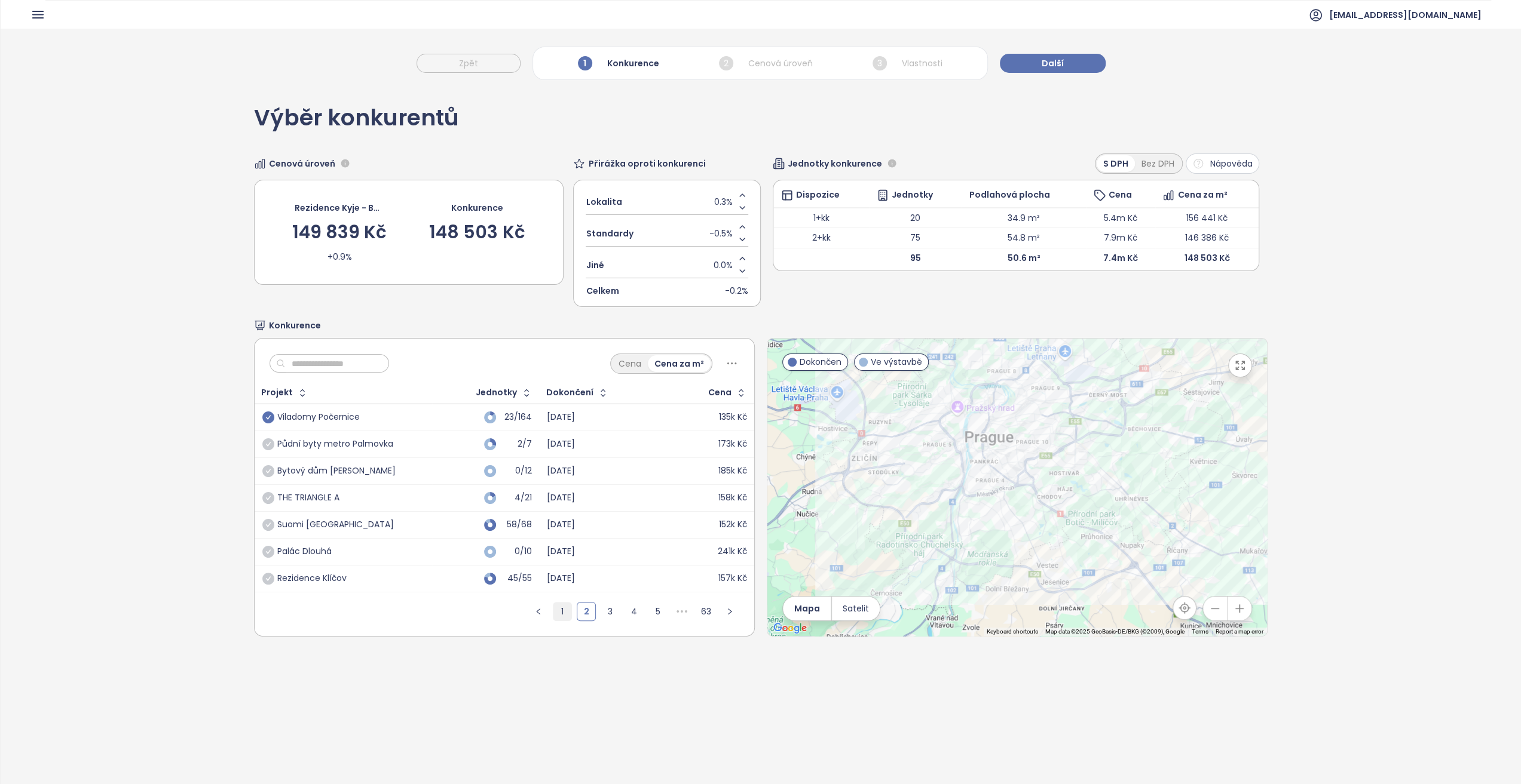
click at [558, 612] on link "1" at bounding box center [562, 611] width 18 height 18
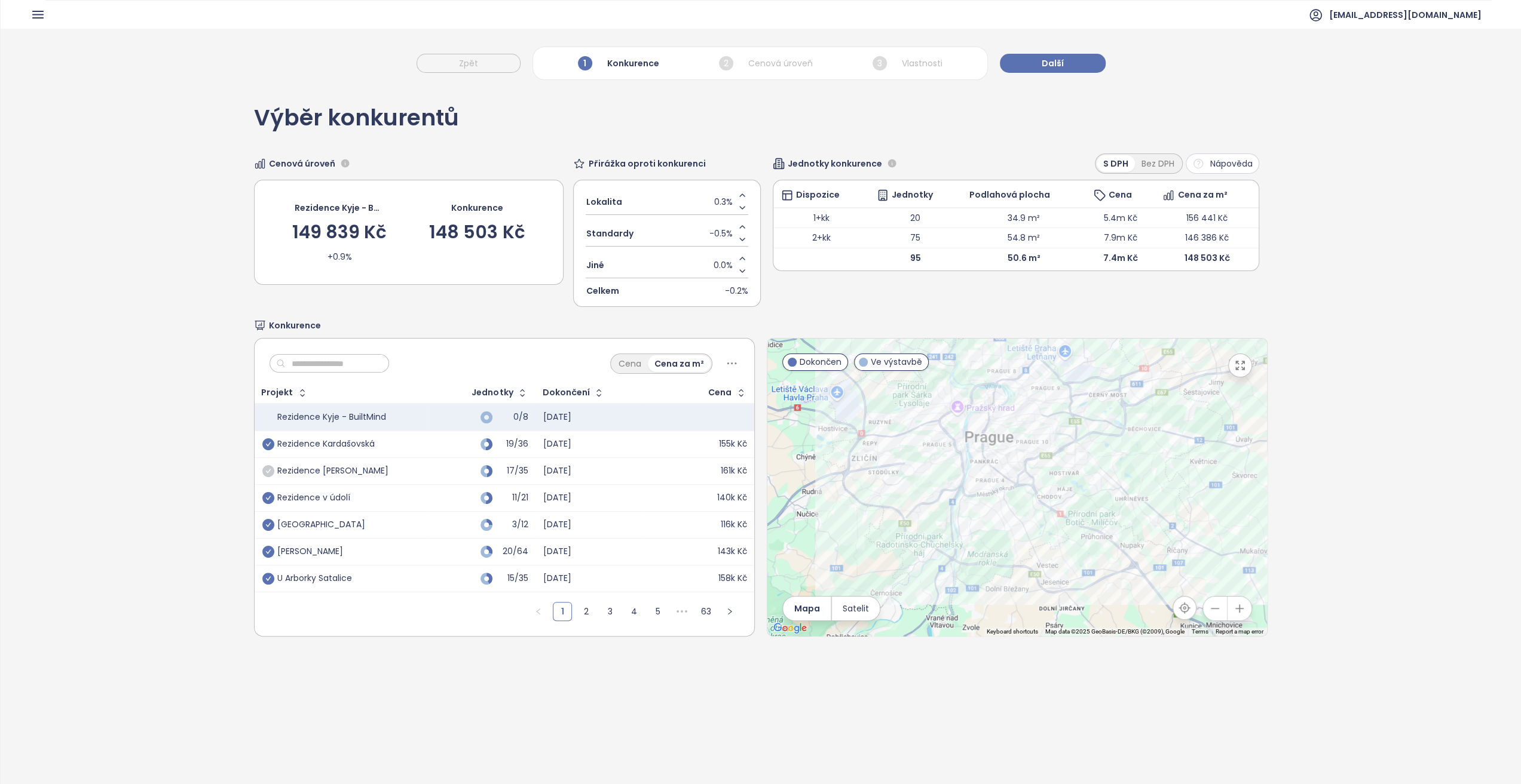
click at [263, 469] on icon "check-circle" at bounding box center [269, 471] width 12 height 12
click at [1058, 64] on span "Další" at bounding box center [1052, 63] width 22 height 13
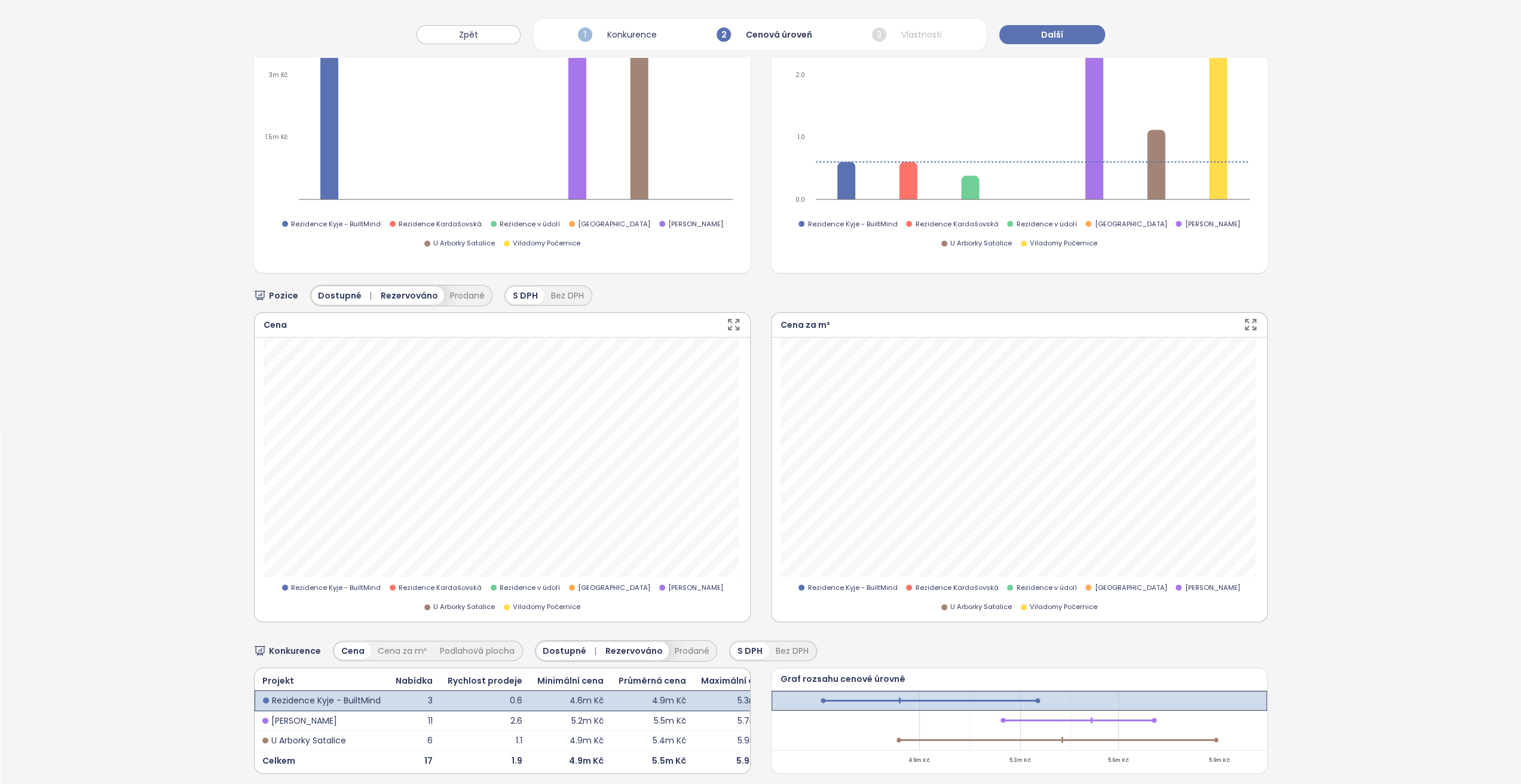
scroll to position [359, 0]
